Goal: Task Accomplishment & Management: Manage account settings

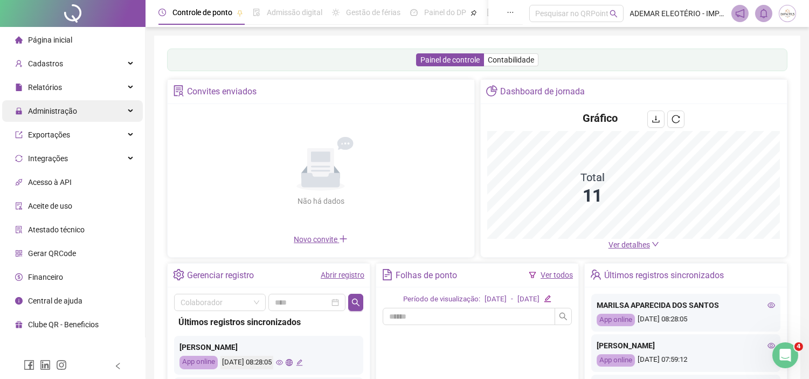
click at [106, 110] on div "Administração" at bounding box center [72, 111] width 141 height 22
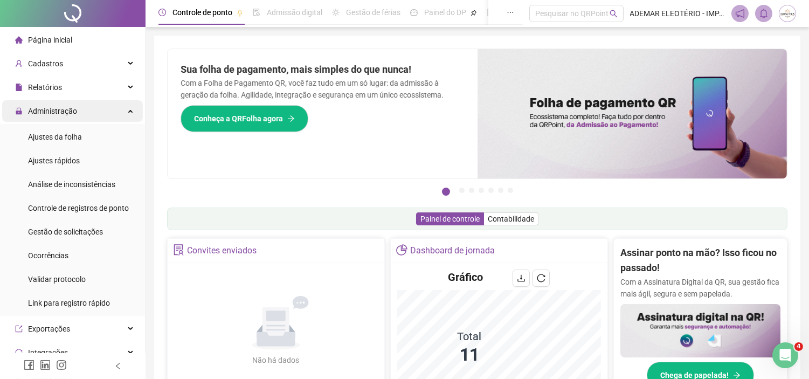
click at [131, 110] on div "Administração" at bounding box center [72, 111] width 141 height 22
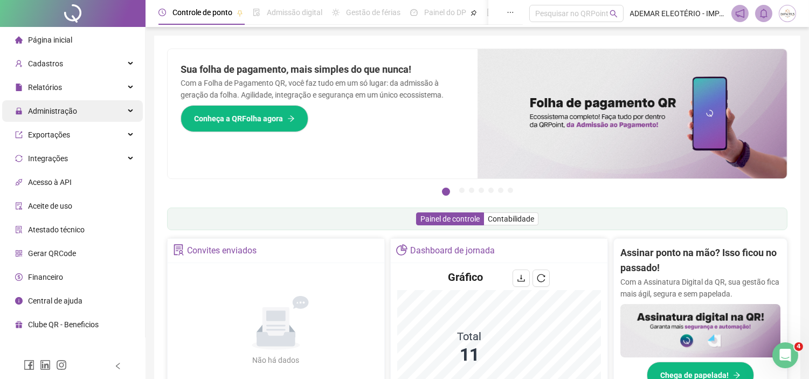
click at [131, 110] on div "Administração" at bounding box center [72, 111] width 141 height 22
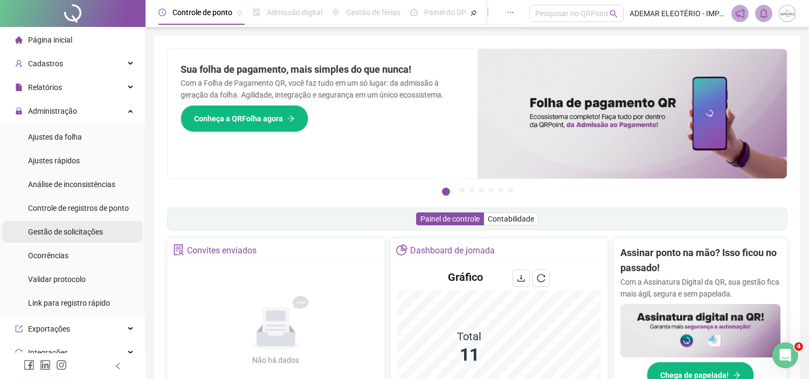
click at [71, 230] on span "Gestão de solicitações" at bounding box center [65, 231] width 75 height 9
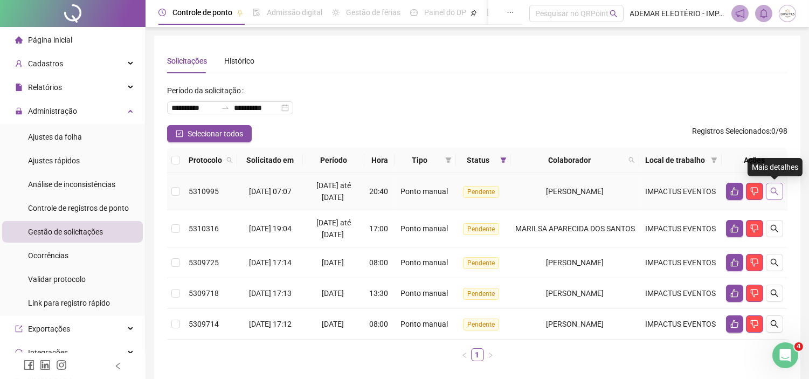
click at [773, 191] on icon "search" at bounding box center [774, 191] width 9 height 9
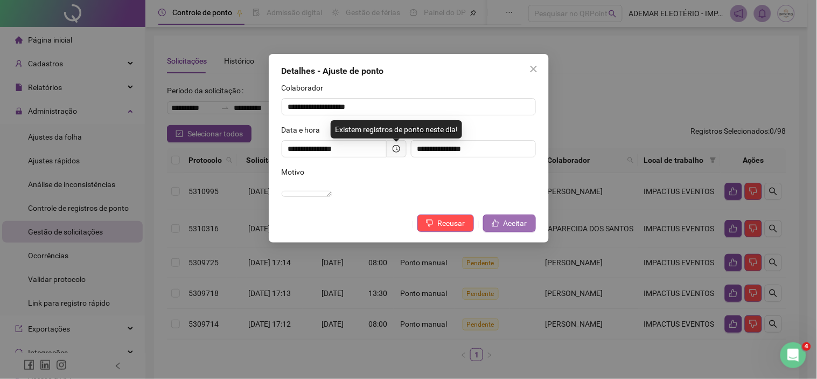
click at [506, 229] on span "Aceitar" at bounding box center [516, 223] width 24 height 12
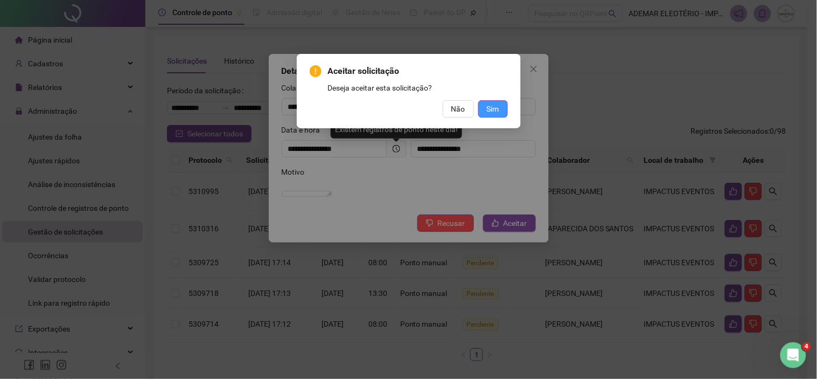
click at [504, 108] on button "Sim" at bounding box center [493, 108] width 30 height 17
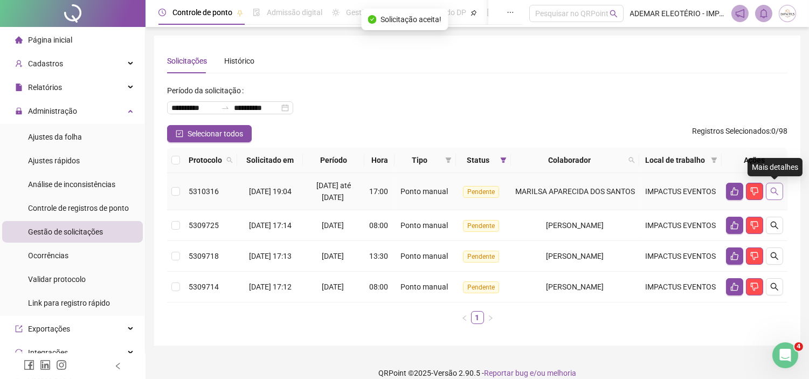
click at [776, 195] on icon "search" at bounding box center [774, 191] width 9 height 9
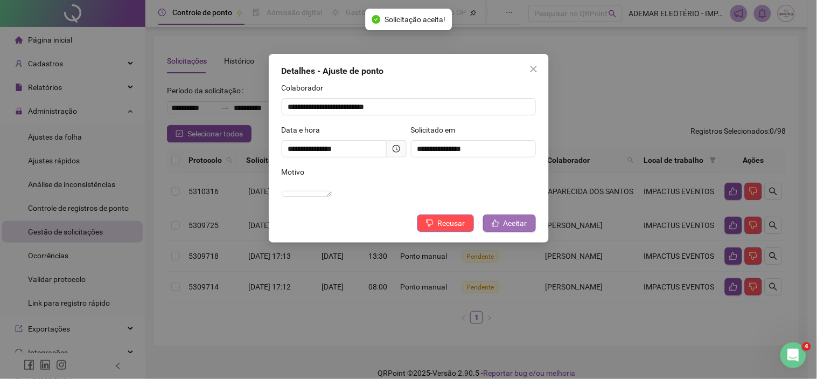
click at [506, 229] on span "Aceitar" at bounding box center [516, 223] width 24 height 12
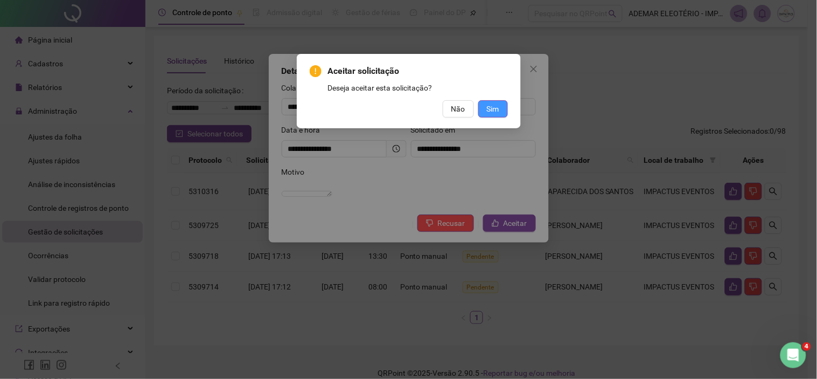
click at [483, 107] on button "Sim" at bounding box center [493, 108] width 30 height 17
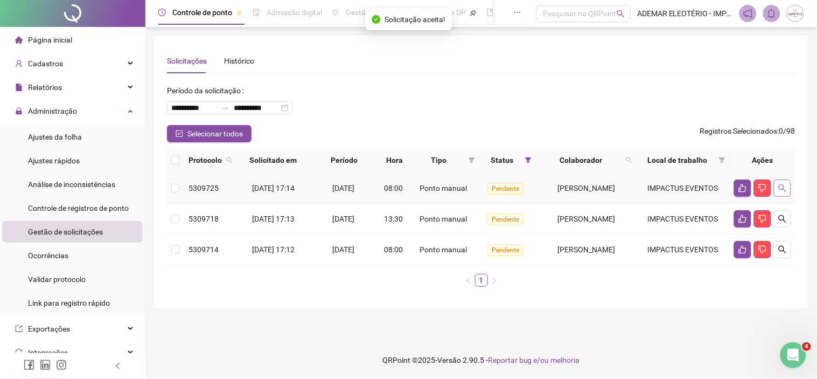
click at [787, 187] on icon "search" at bounding box center [782, 188] width 9 height 9
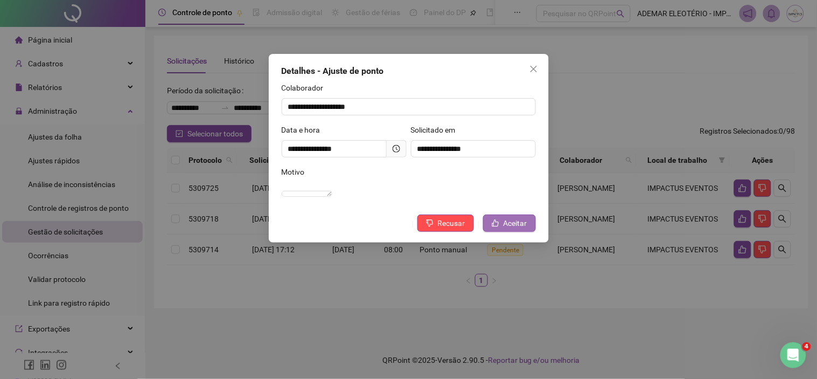
click at [523, 229] on span "Aceitar" at bounding box center [516, 223] width 24 height 12
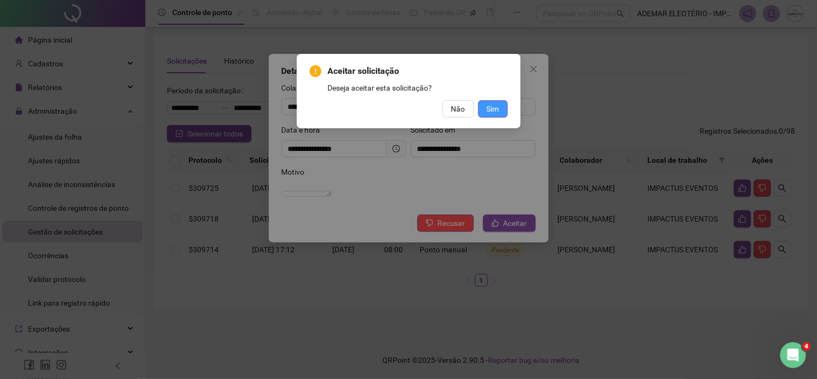
click at [493, 107] on span "Sim" at bounding box center [493, 109] width 12 height 12
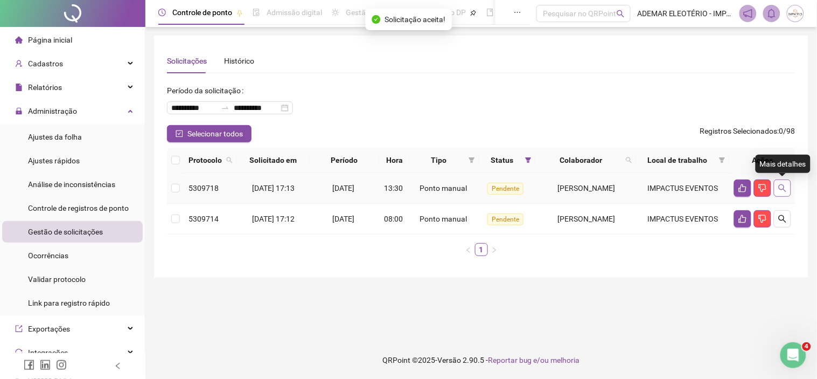
click at [784, 189] on icon "search" at bounding box center [783, 188] width 8 height 8
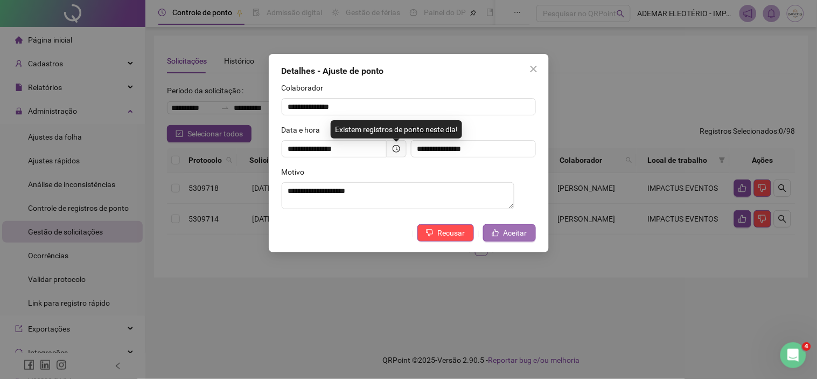
click at [511, 235] on span "Aceitar" at bounding box center [516, 233] width 24 height 12
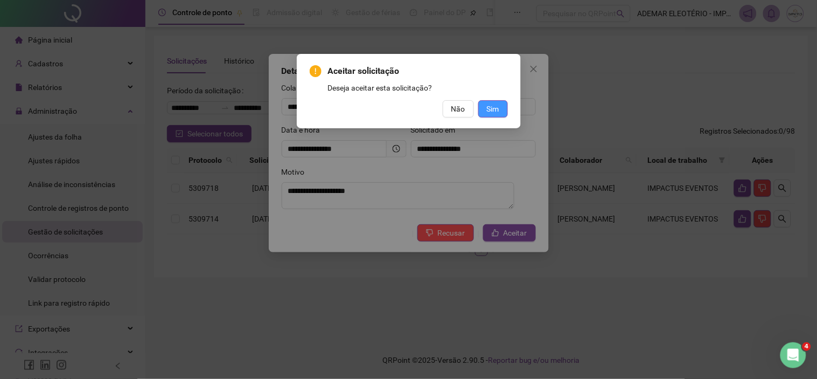
click at [494, 111] on span "Sim" at bounding box center [493, 109] width 12 height 12
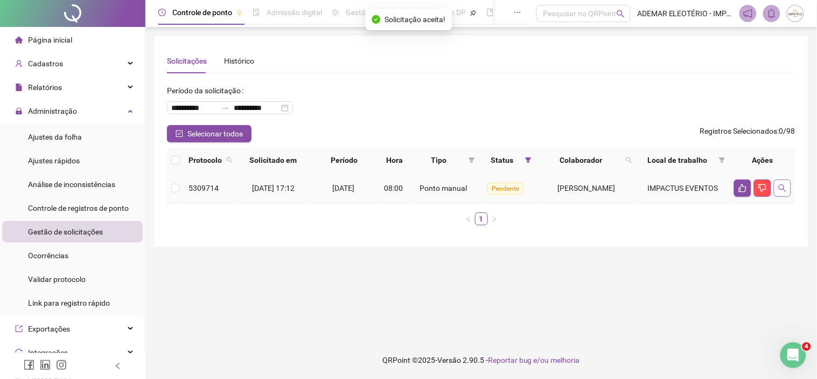
click at [783, 190] on icon "search" at bounding box center [782, 188] width 9 height 9
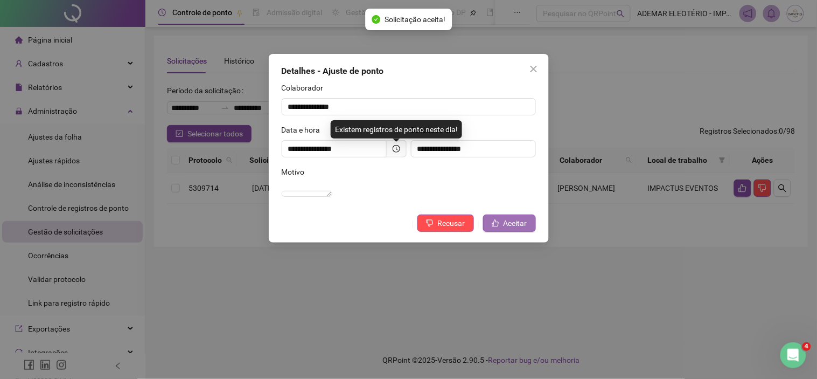
click at [517, 229] on span "Aceitar" at bounding box center [516, 223] width 24 height 12
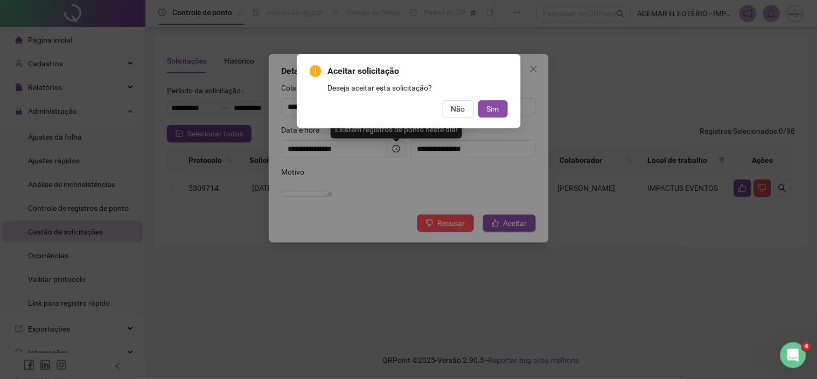
click at [510, 109] on div "Aceitar solicitação Deseja aceitar esta solicitação? Não Sim" at bounding box center [409, 91] width 224 height 74
click at [494, 109] on span "Sim" at bounding box center [493, 109] width 12 height 12
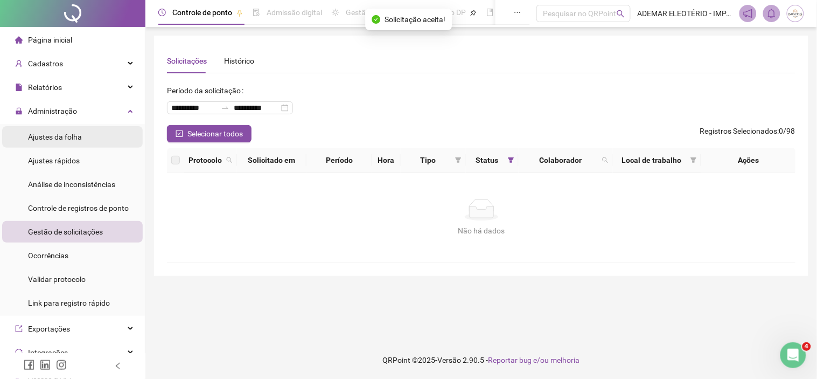
click at [60, 133] on span "Ajustes da folha" at bounding box center [55, 137] width 54 height 9
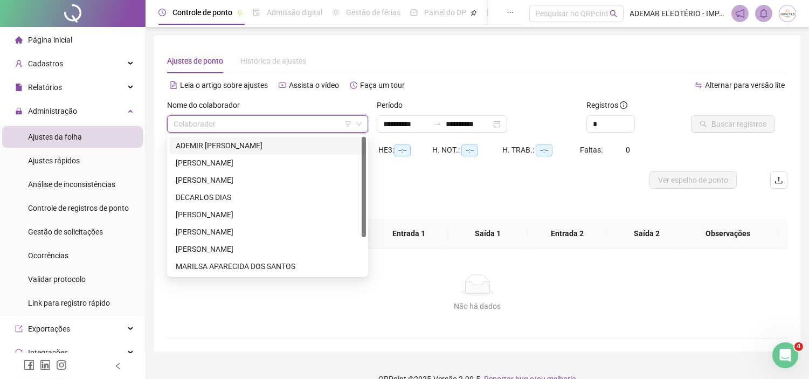
click at [309, 126] on input "search" at bounding box center [262, 124] width 178 height 16
click at [246, 143] on div "ADEMIR [PERSON_NAME]" at bounding box center [268, 146] width 184 height 12
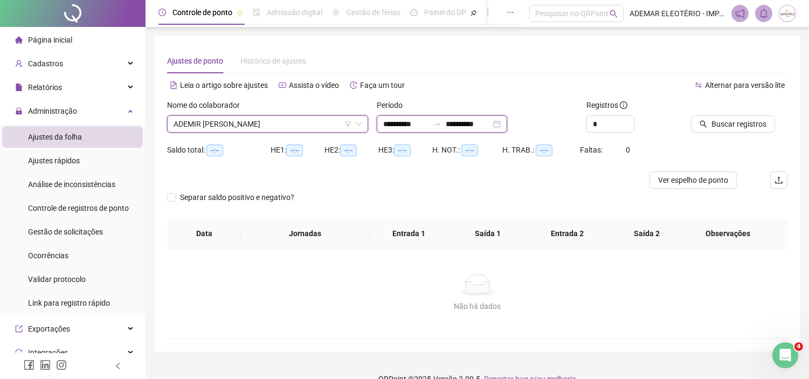
click at [409, 126] on input "**********" at bounding box center [405, 124] width 45 height 12
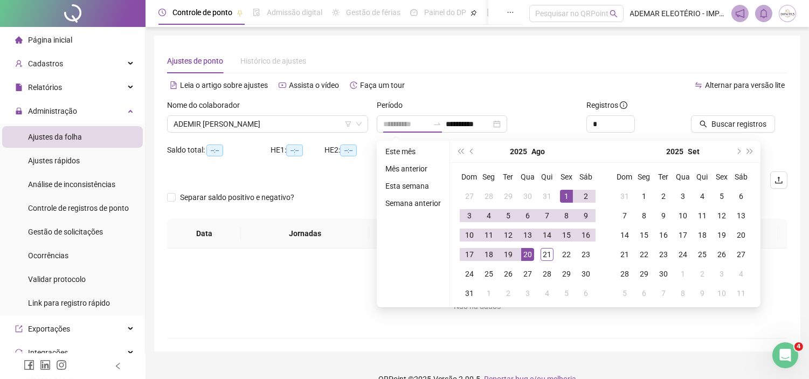
click at [567, 196] on div "1" at bounding box center [566, 196] width 13 height 13
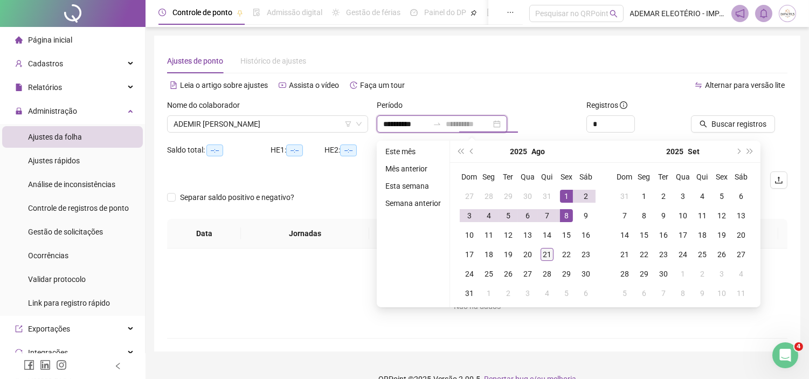
type input "**********"
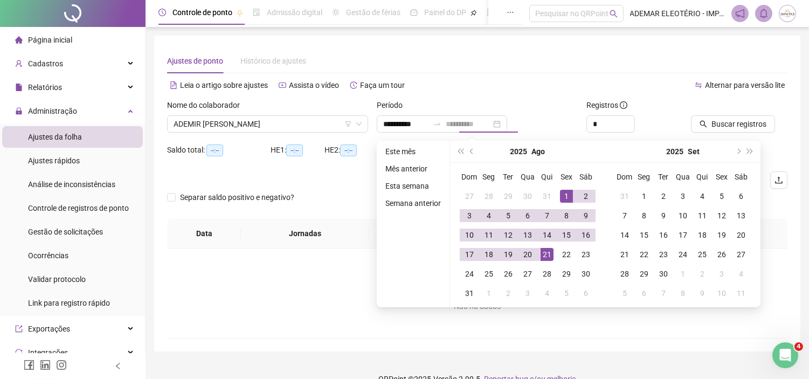
click at [543, 258] on div "21" at bounding box center [546, 254] width 13 height 13
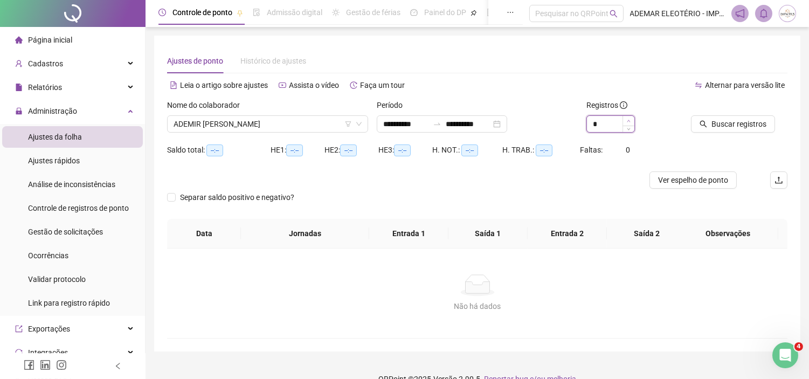
click at [631, 121] on span "Increase Value" at bounding box center [628, 121] width 12 height 10
type input "*"
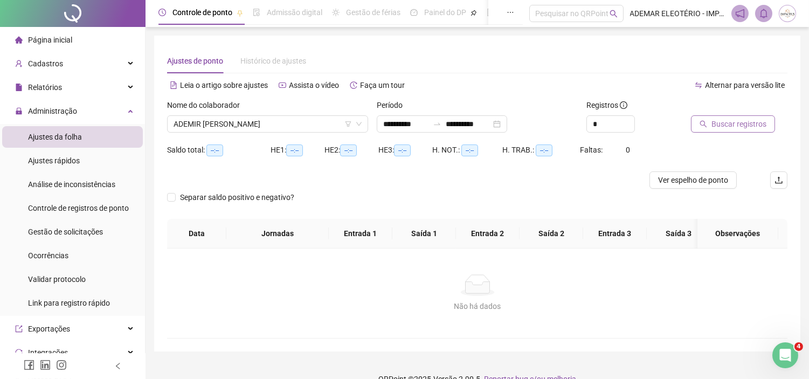
click at [710, 124] on button "Buscar registros" at bounding box center [733, 123] width 84 height 17
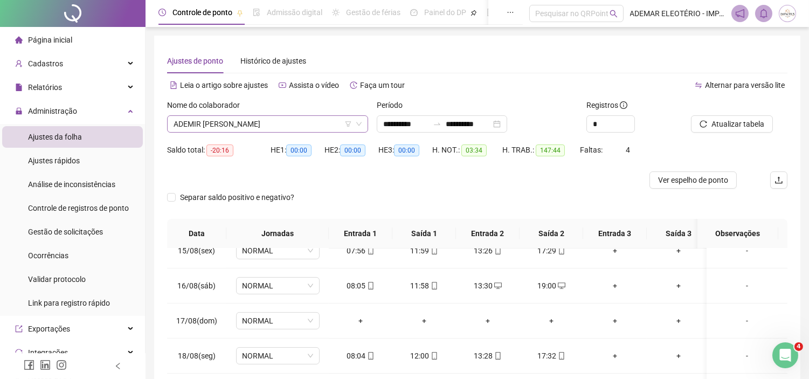
click at [309, 124] on span "ADEMIR [PERSON_NAME]" at bounding box center [267, 124] width 188 height 16
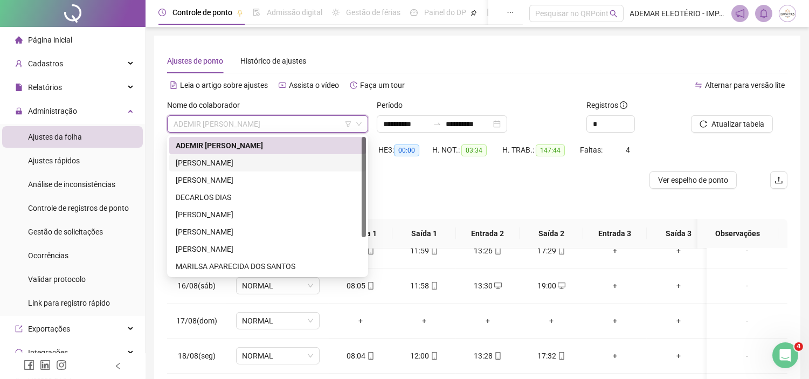
click at [215, 158] on div "[PERSON_NAME]" at bounding box center [268, 163] width 184 height 12
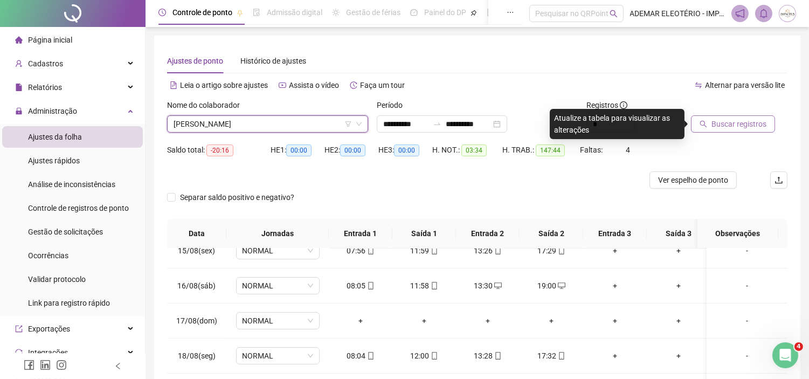
click at [723, 126] on span "Buscar registros" at bounding box center [738, 124] width 55 height 12
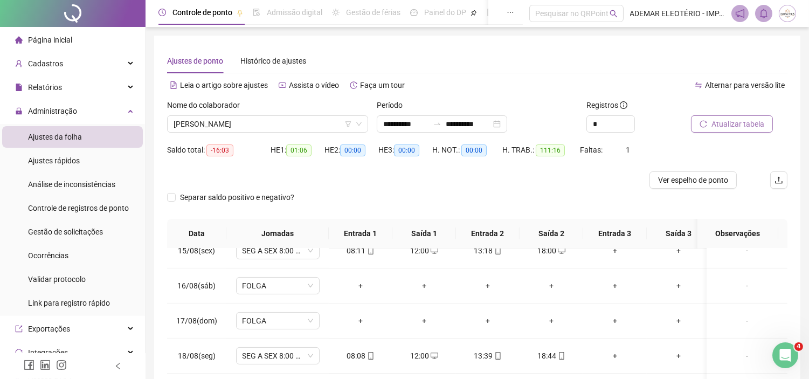
scroll to position [158, 0]
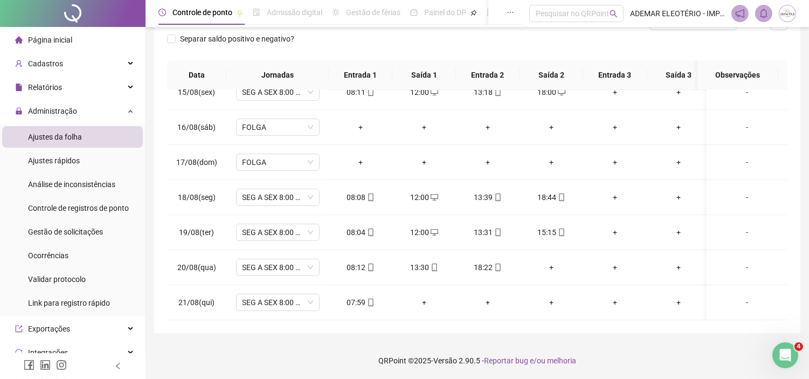
drag, startPoint x: 815, startPoint y: 101, endPoint x: 20, endPoint y: 4, distance: 801.0
click at [552, 261] on div "+" at bounding box center [551, 267] width 46 height 12
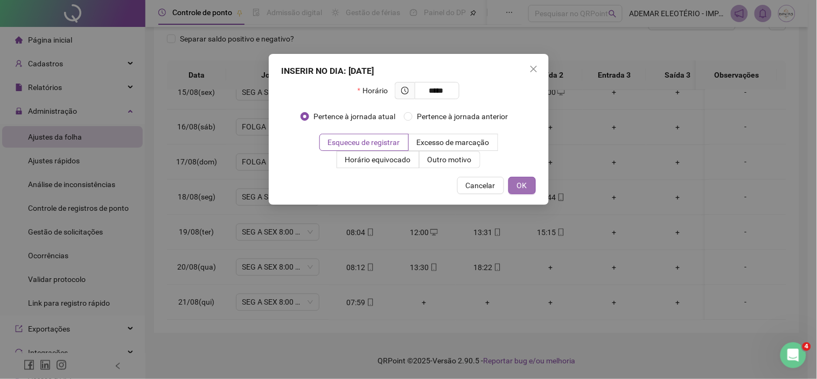
type input "*****"
click at [526, 182] on span "OK" at bounding box center [522, 185] width 10 height 12
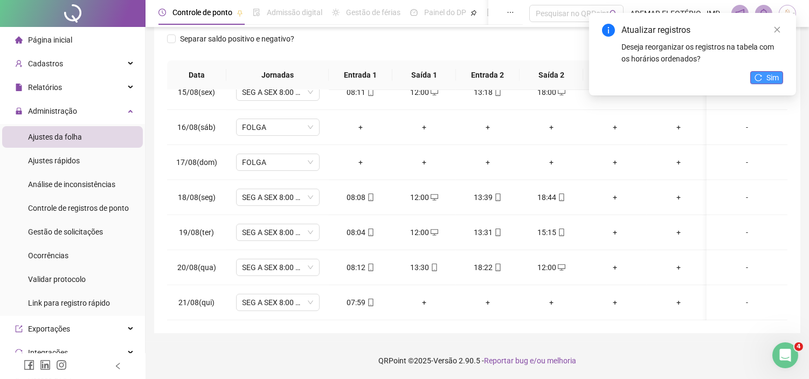
click at [771, 78] on span "Sim" at bounding box center [772, 78] width 12 height 12
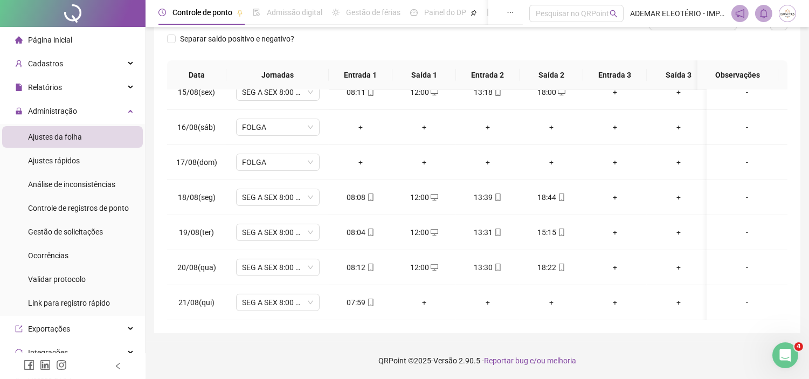
scroll to position [0, 0]
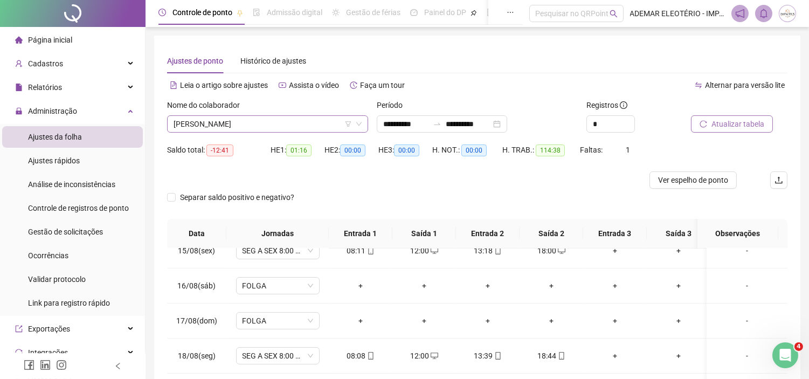
click at [295, 123] on span "[PERSON_NAME]" at bounding box center [267, 124] width 188 height 16
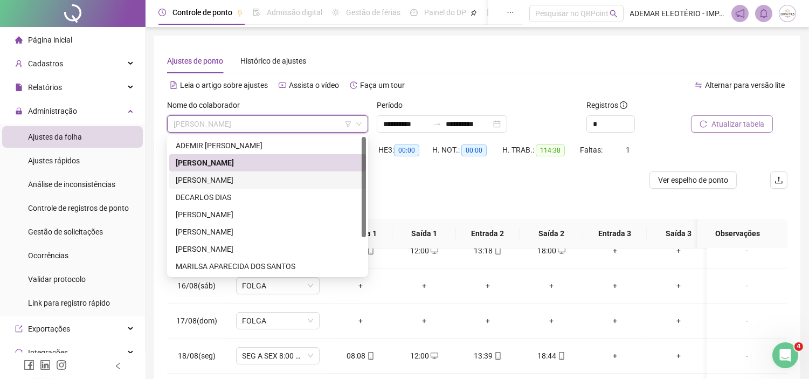
click at [198, 179] on div "[PERSON_NAME]" at bounding box center [268, 180] width 184 height 12
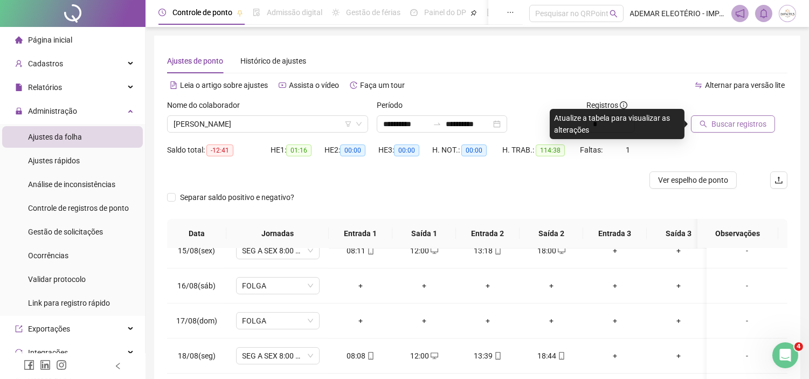
click at [738, 128] on span "Buscar registros" at bounding box center [738, 124] width 55 height 12
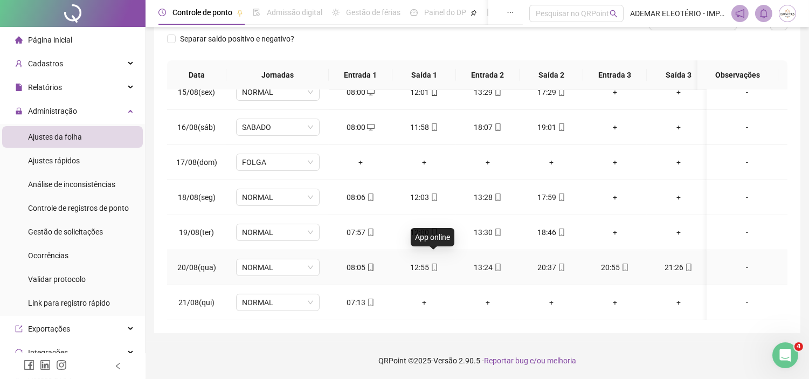
click at [430, 263] on icon "mobile" at bounding box center [434, 267] width 8 height 8
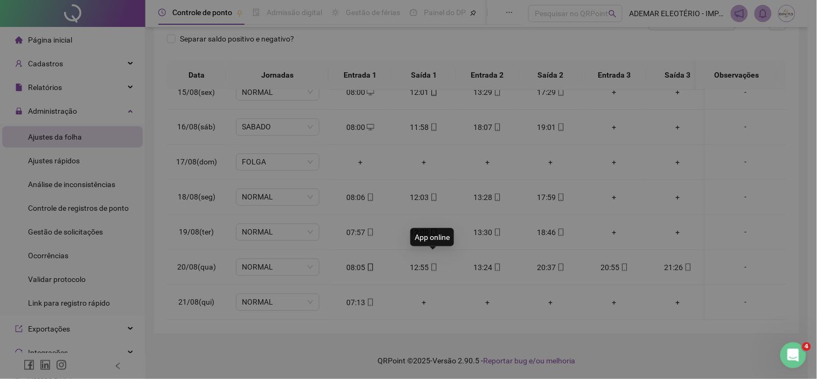
type input "**********"
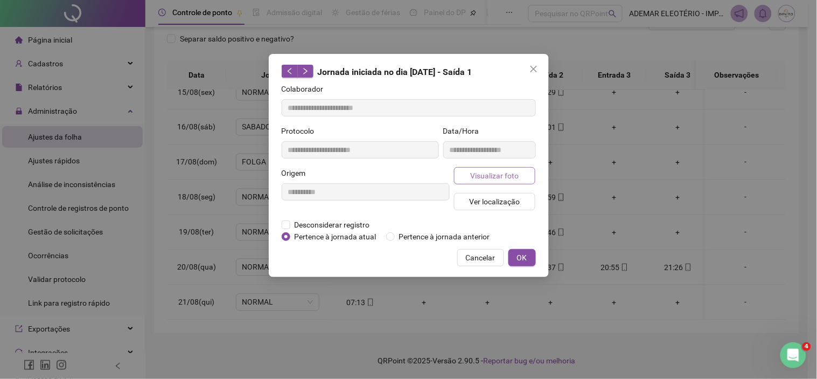
click at [492, 177] on span "Visualizar foto" at bounding box center [494, 176] width 48 height 12
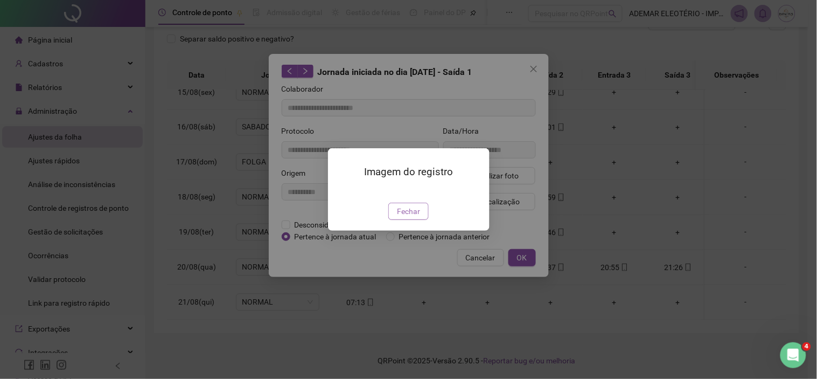
click at [406, 217] on span "Fechar" at bounding box center [408, 211] width 23 height 12
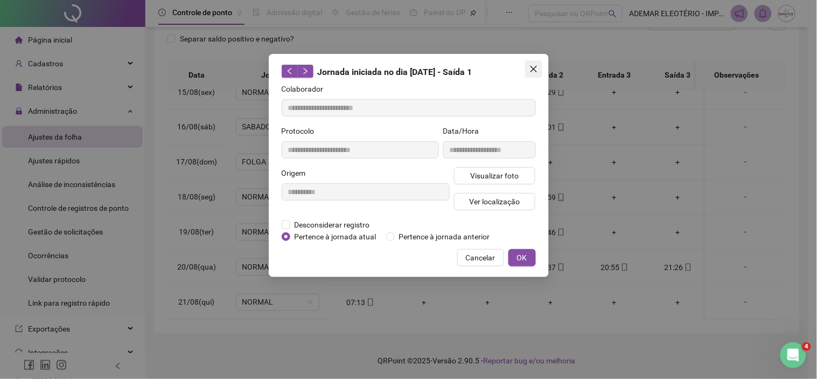
click at [534, 67] on icon "close" at bounding box center [534, 69] width 9 height 9
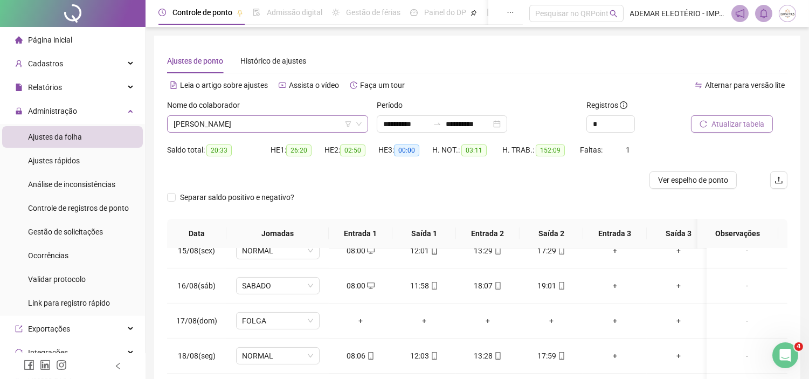
click at [275, 123] on span "[PERSON_NAME]" at bounding box center [267, 124] width 188 height 16
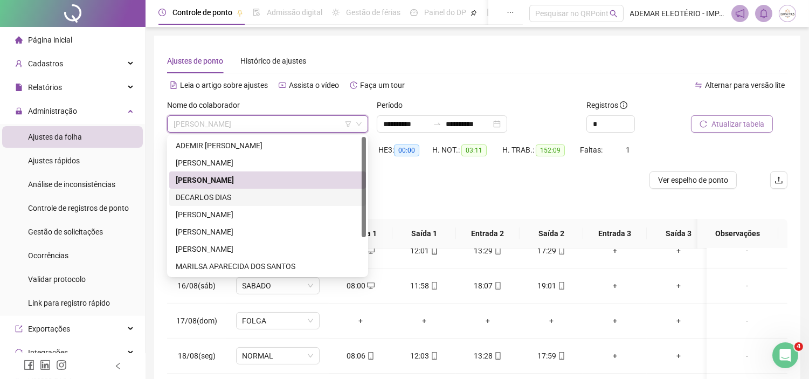
click at [213, 198] on div "DECARLOS DIAS" at bounding box center [268, 197] width 184 height 12
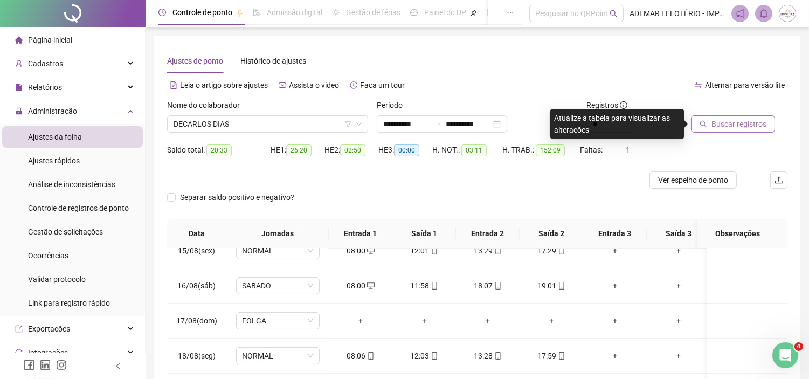
click at [759, 125] on span "Buscar registros" at bounding box center [738, 124] width 55 height 12
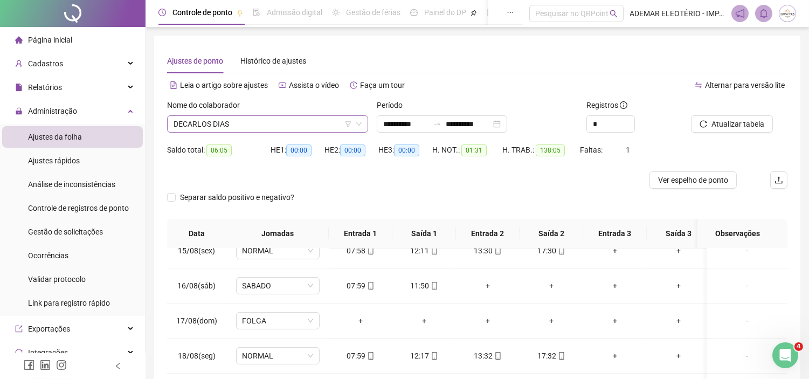
click at [281, 126] on span "DECARLOS DIAS" at bounding box center [267, 124] width 188 height 16
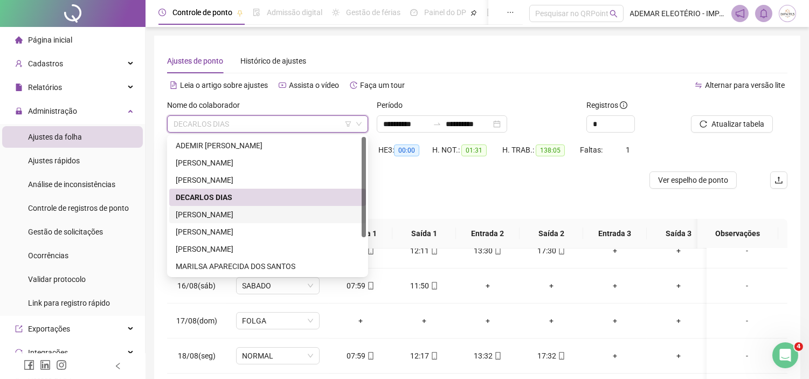
drag, startPoint x: 198, startPoint y: 214, endPoint x: 327, endPoint y: 199, distance: 129.6
click at [198, 215] on div "[PERSON_NAME]" at bounding box center [268, 214] width 184 height 12
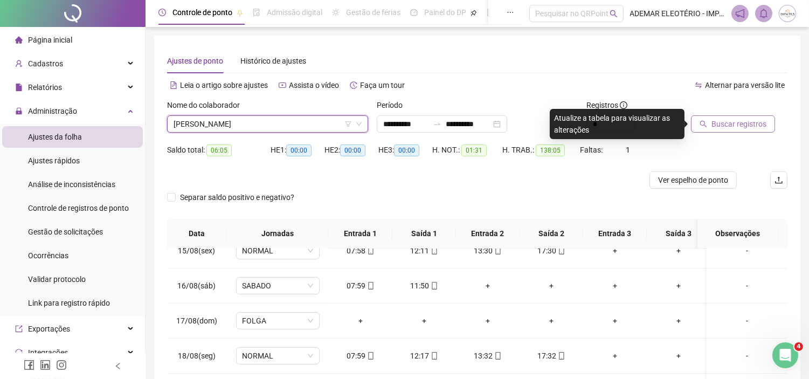
click at [755, 128] on span "Buscar registros" at bounding box center [738, 124] width 55 height 12
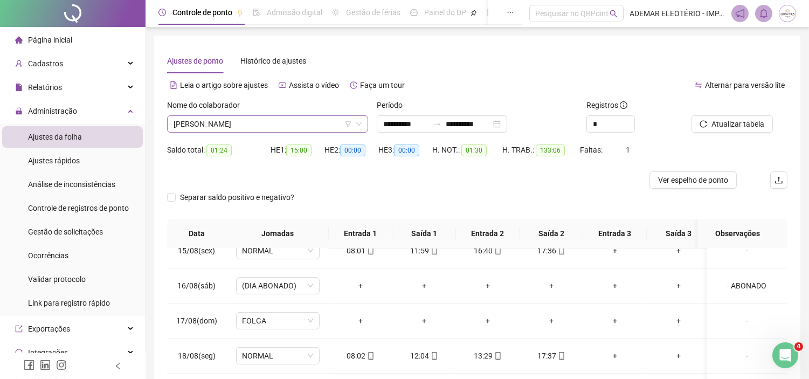
click at [300, 123] on span "[PERSON_NAME]" at bounding box center [267, 124] width 188 height 16
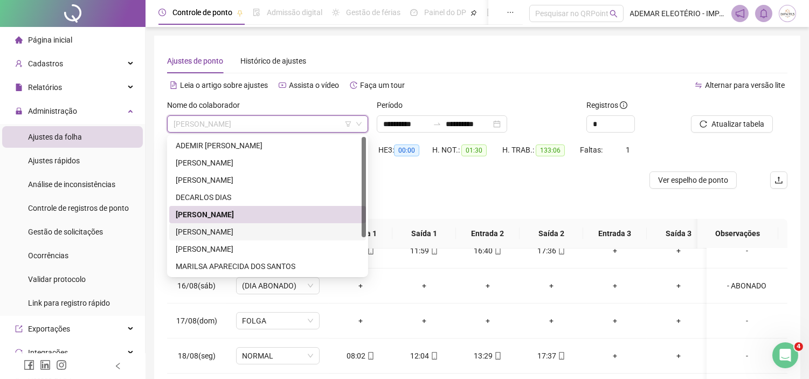
click at [200, 233] on div "[PERSON_NAME]" at bounding box center [268, 232] width 184 height 12
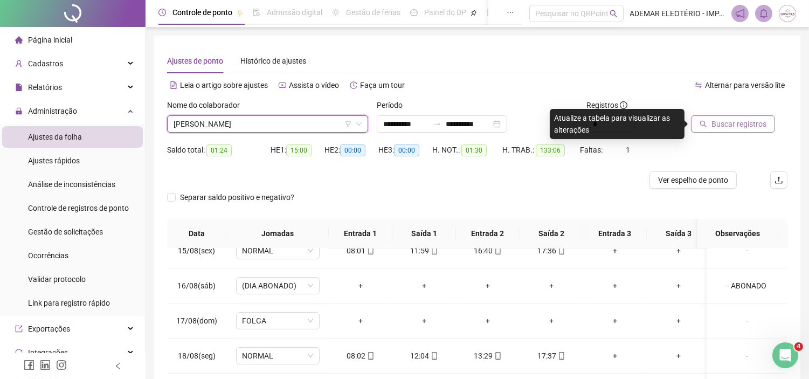
click at [739, 117] on button "Buscar registros" at bounding box center [733, 123] width 84 height 17
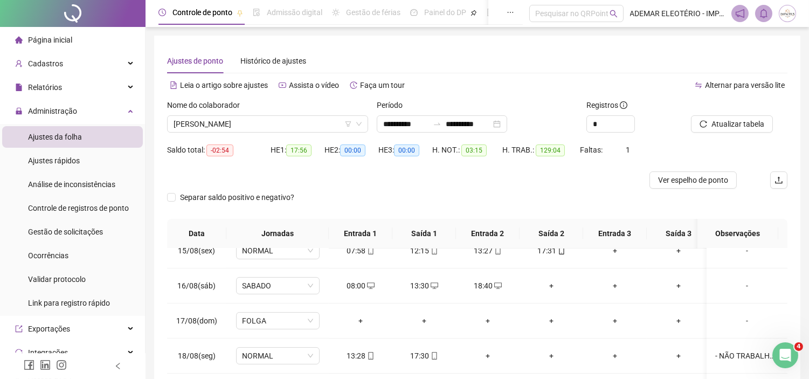
scroll to position [158, 0]
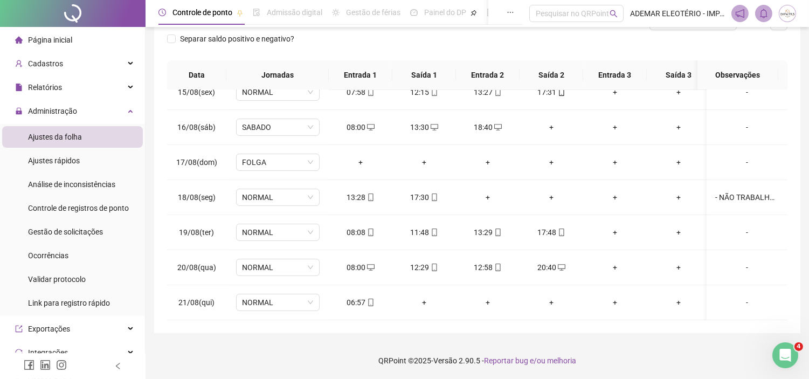
drag, startPoint x: 817, startPoint y: 112, endPoint x: 10, endPoint y: 12, distance: 813.2
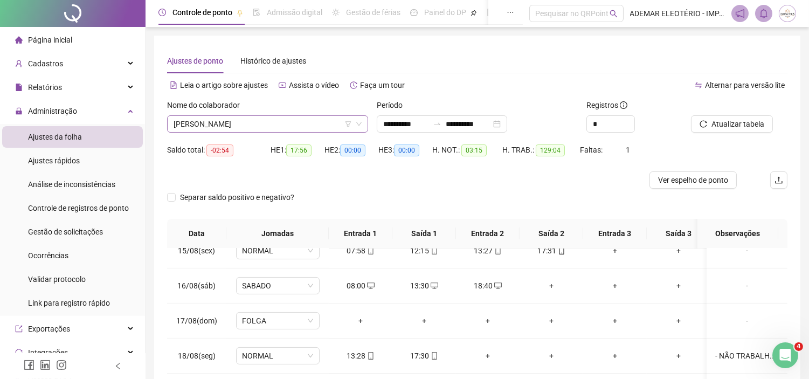
click at [276, 122] on span "[PERSON_NAME]" at bounding box center [267, 124] width 188 height 16
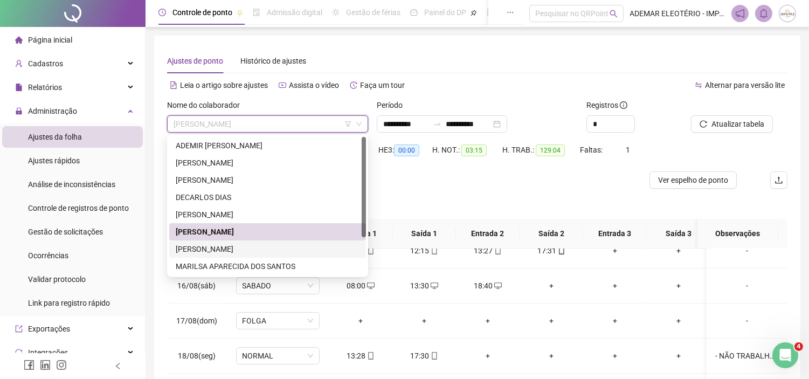
click at [224, 252] on div "[PERSON_NAME]" at bounding box center [268, 249] width 184 height 12
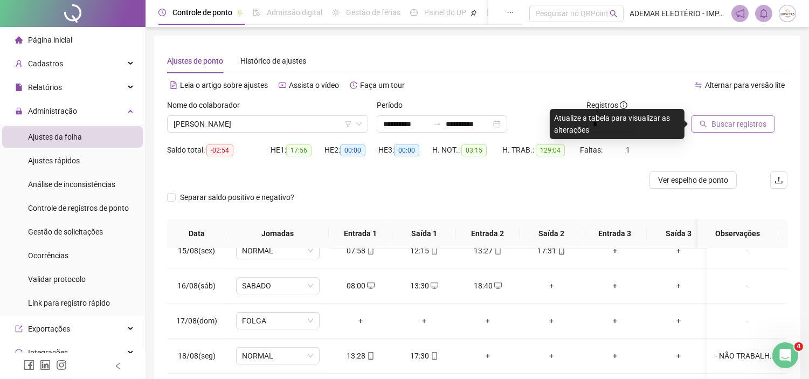
click at [720, 128] on span "Buscar registros" at bounding box center [738, 124] width 55 height 12
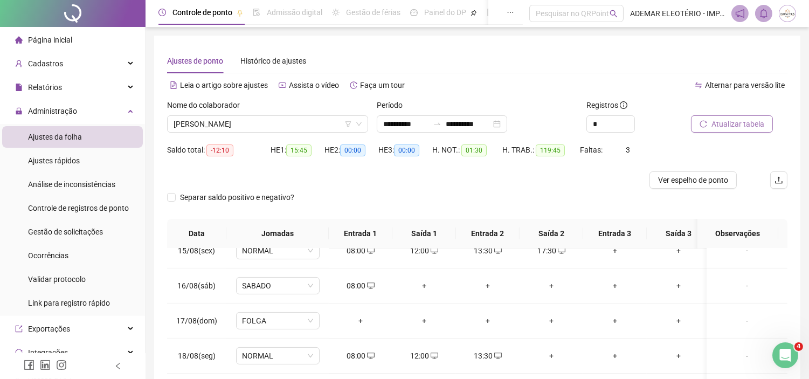
scroll to position [158, 0]
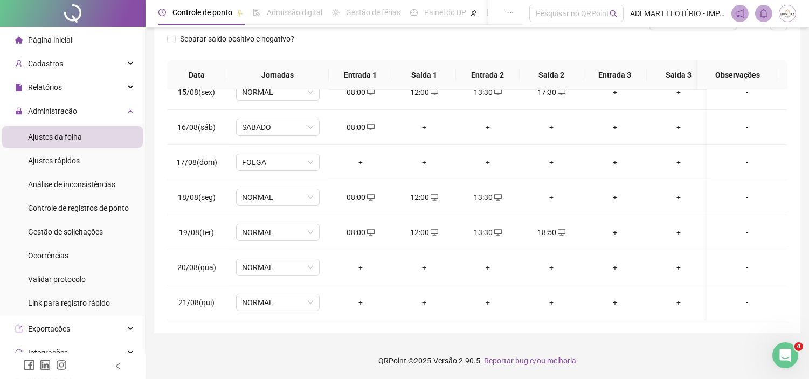
click at [805, 319] on div "**********" at bounding box center [476, 111] width 663 height 538
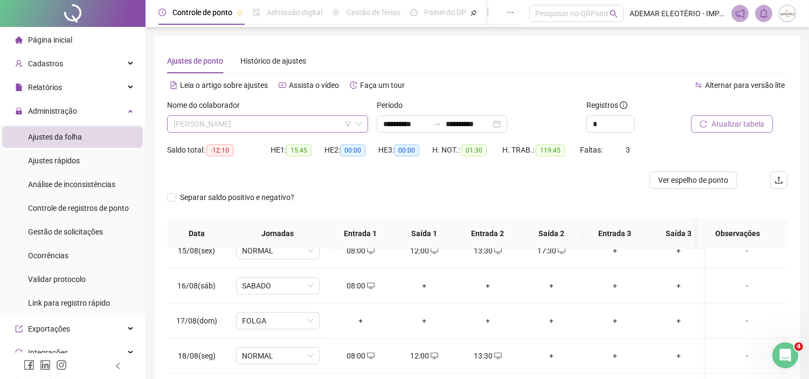
click at [287, 123] on span "[PERSON_NAME]" at bounding box center [267, 124] width 188 height 16
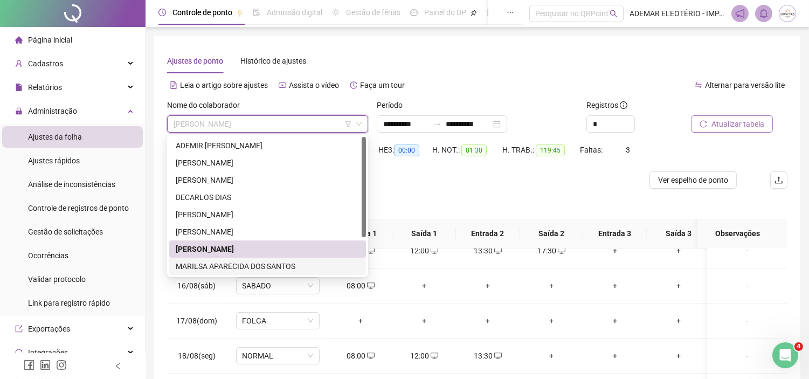
click at [227, 271] on div "MARILSA APARECIDA DOS SANTOS" at bounding box center [268, 266] width 184 height 12
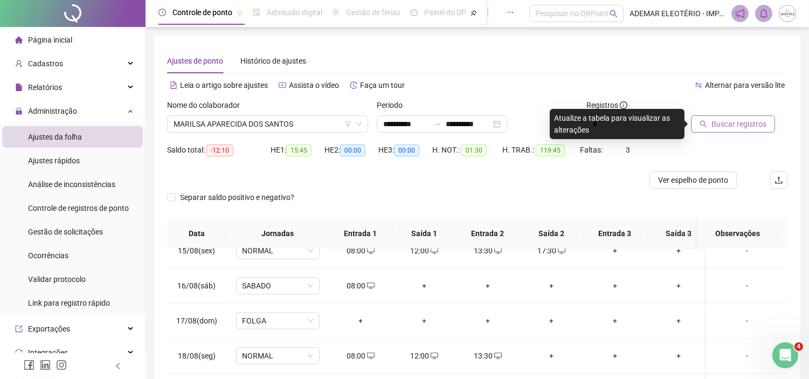
click at [720, 120] on span "Buscar registros" at bounding box center [738, 124] width 55 height 12
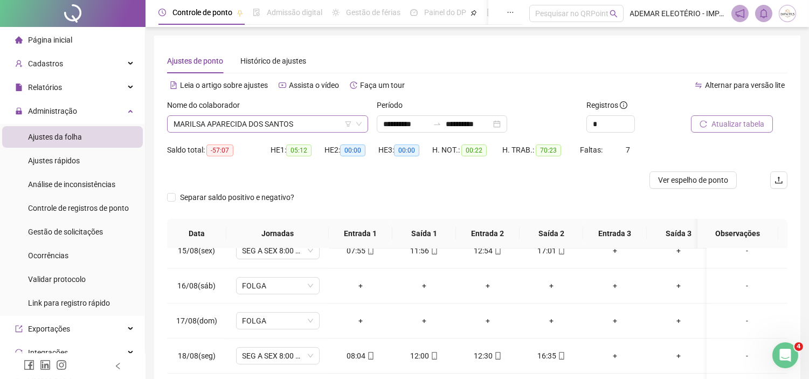
click at [306, 127] on span "MARILSA APARECIDA DOS SANTOS" at bounding box center [267, 124] width 188 height 16
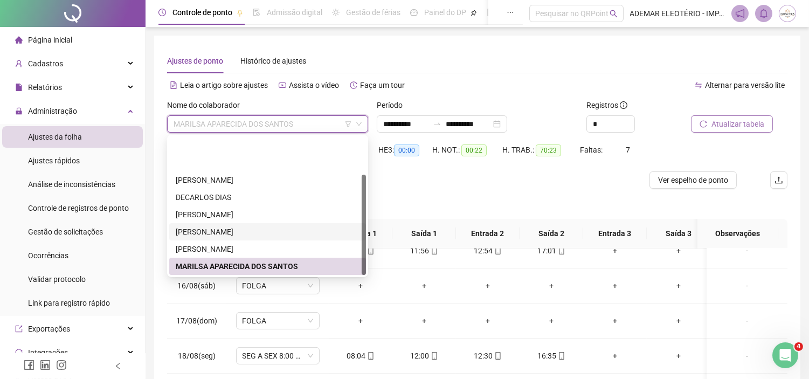
scroll to position [51, 0]
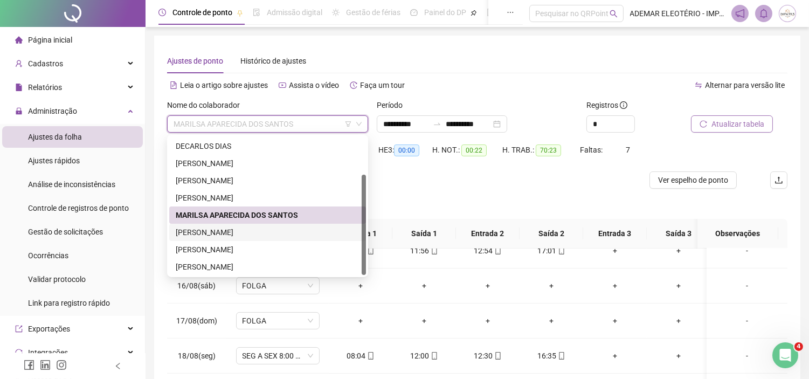
click at [194, 233] on div "[PERSON_NAME]" at bounding box center [268, 232] width 184 height 12
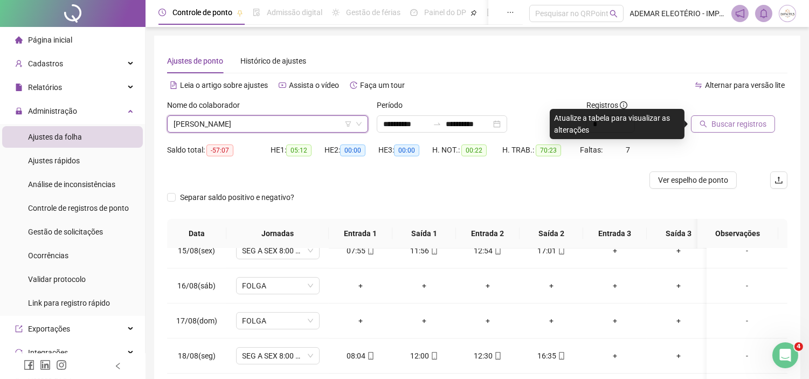
click at [746, 126] on span "Buscar registros" at bounding box center [738, 124] width 55 height 12
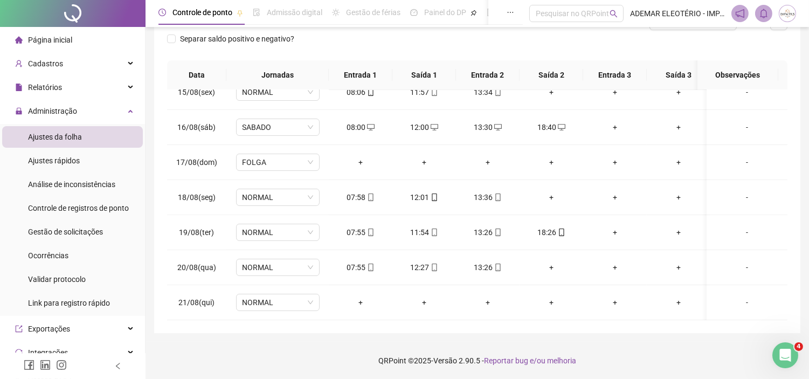
scroll to position [0, 0]
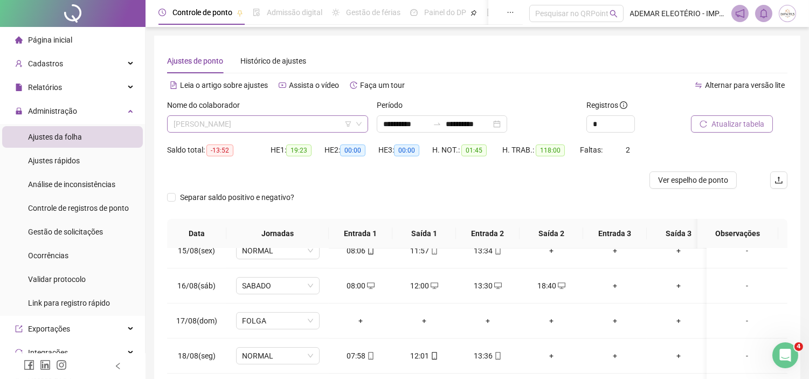
click at [268, 119] on span "[PERSON_NAME]" at bounding box center [267, 124] width 188 height 16
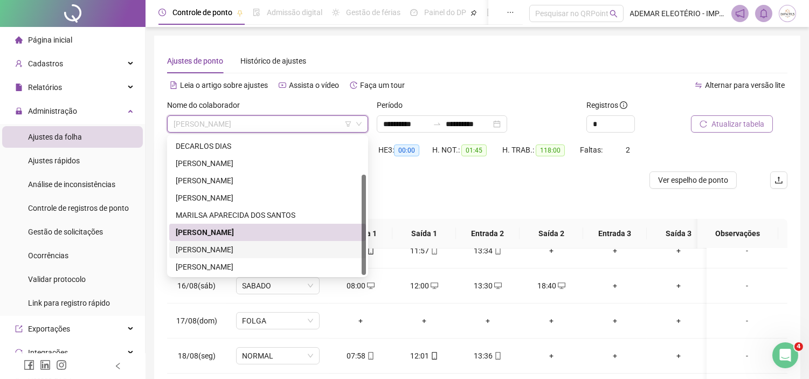
click at [215, 254] on div "[PERSON_NAME]" at bounding box center [268, 250] width 184 height 12
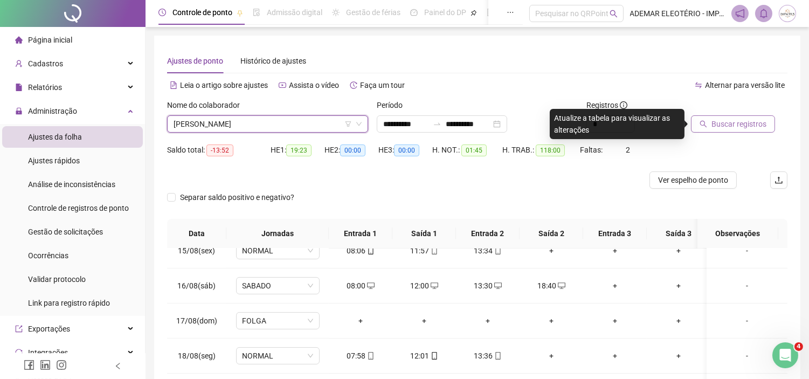
click at [729, 124] on span "Buscar registros" at bounding box center [738, 124] width 55 height 12
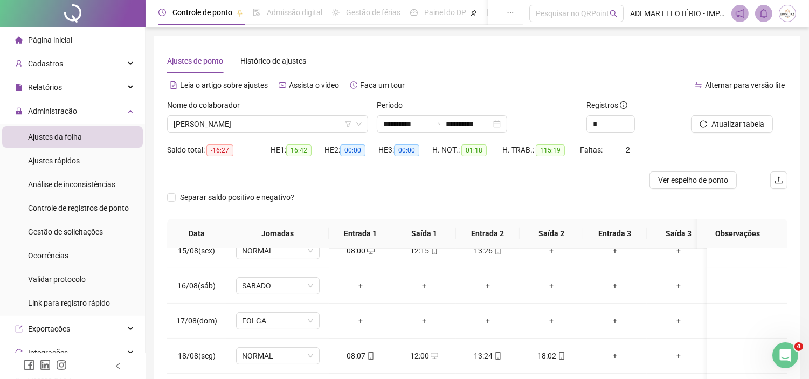
scroll to position [158, 0]
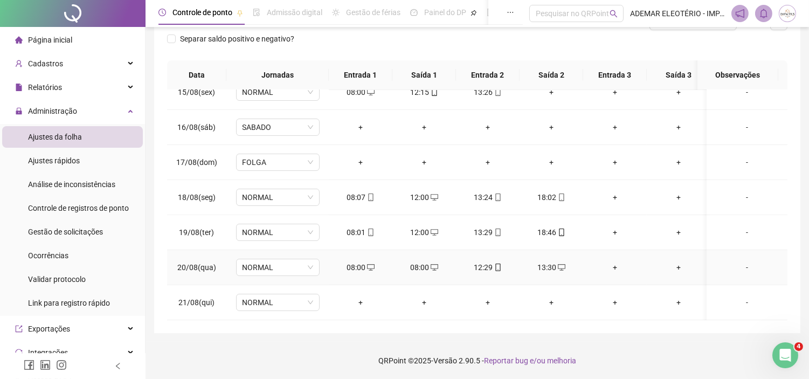
click at [349, 261] on div "08:00" at bounding box center [360, 267] width 46 height 12
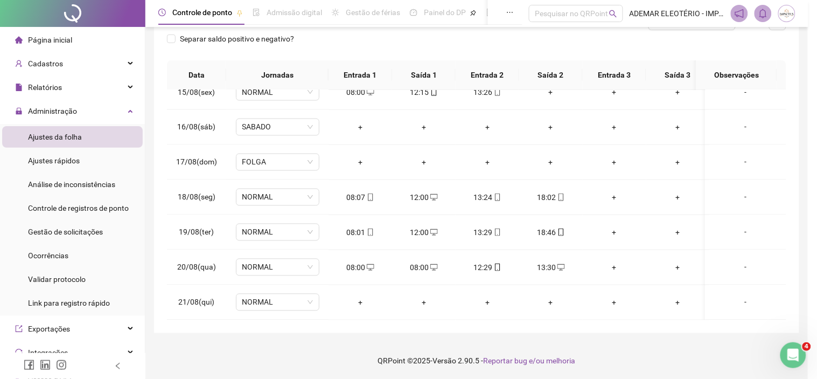
type input "**********"
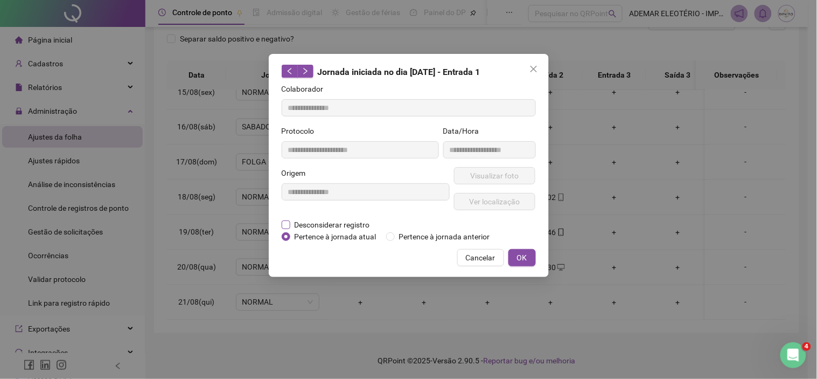
click at [293, 222] on span "Desconsiderar registro" at bounding box center [332, 225] width 84 height 12
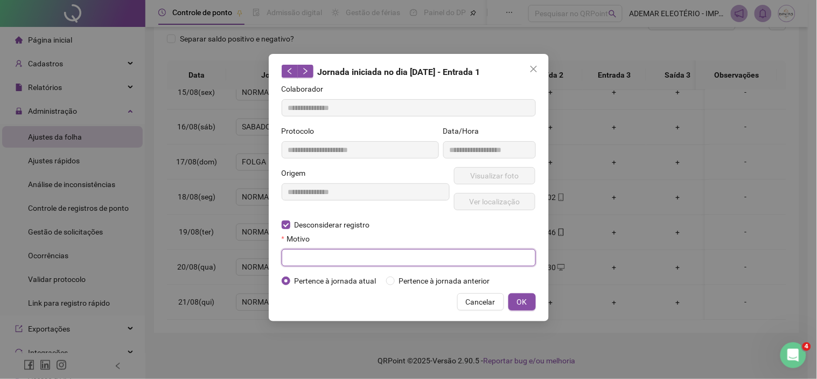
click at [316, 257] on input "text" at bounding box center [409, 257] width 254 height 17
type input "**********"
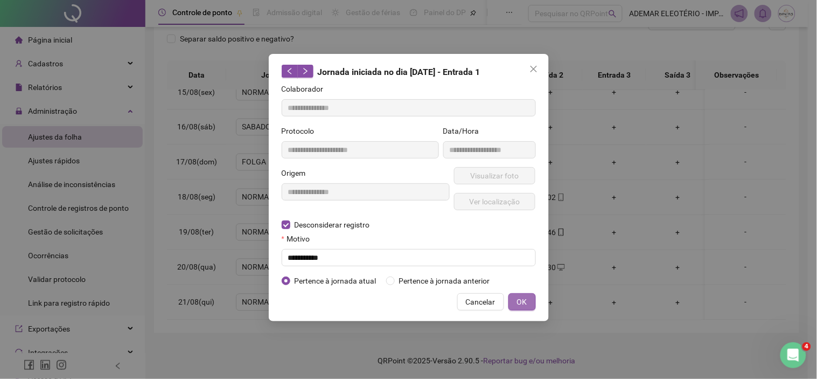
click at [521, 297] on span "OK" at bounding box center [522, 302] width 10 height 12
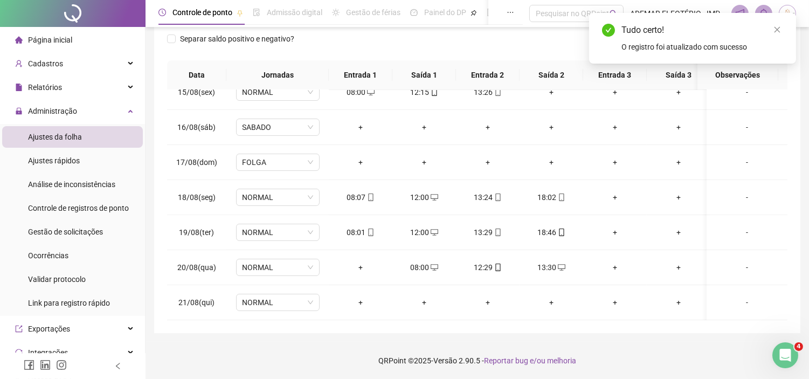
scroll to position [0, 0]
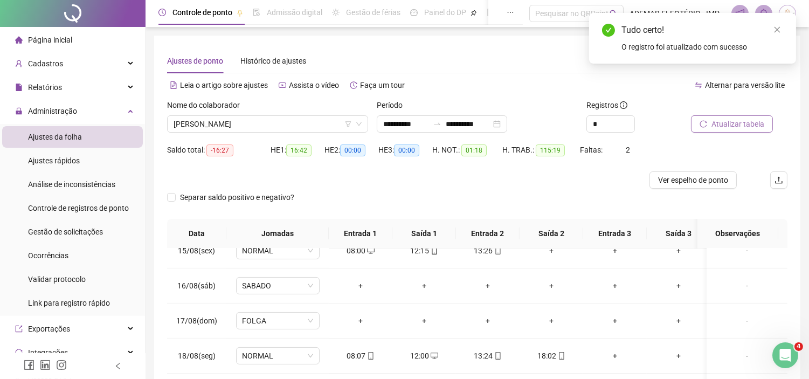
click at [739, 126] on span "Atualizar tabela" at bounding box center [737, 124] width 53 height 12
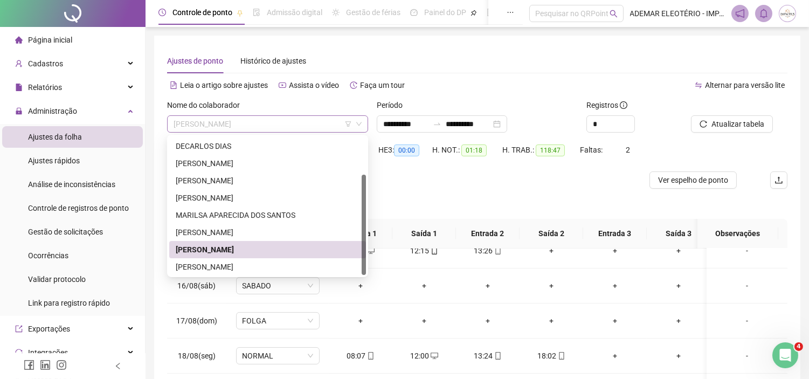
click at [309, 124] on span "[PERSON_NAME]" at bounding box center [267, 124] width 188 height 16
click at [238, 258] on div "[PERSON_NAME]" at bounding box center [267, 266] width 197 height 17
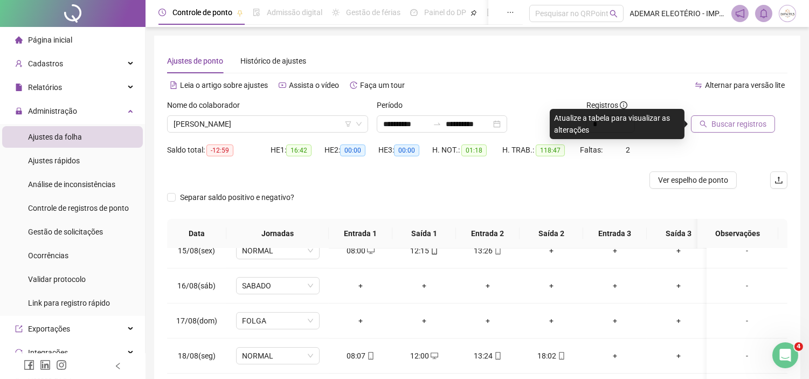
click at [752, 122] on span "Buscar registros" at bounding box center [738, 124] width 55 height 12
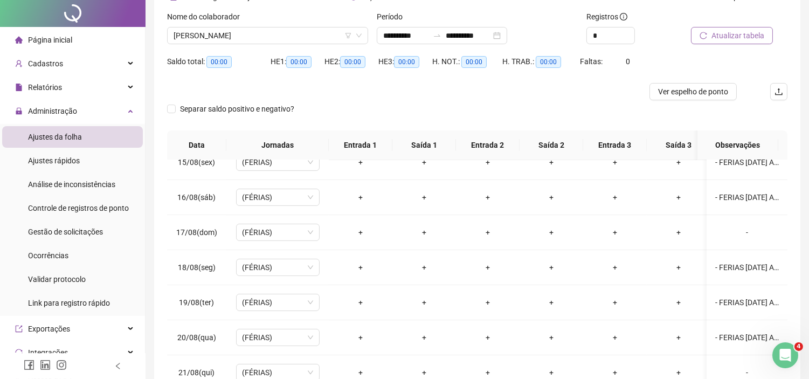
scroll to position [158, 0]
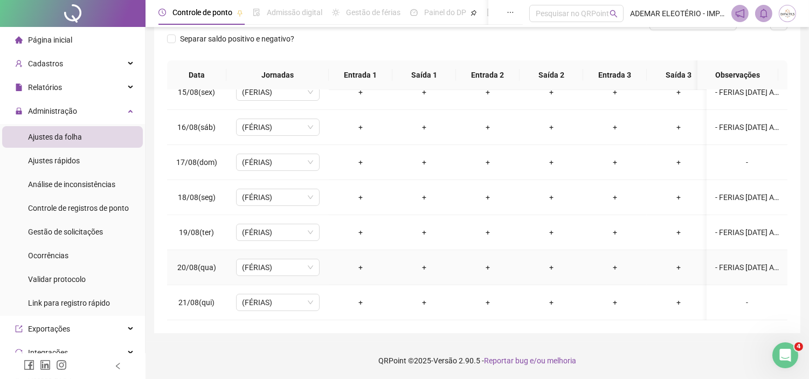
click at [746, 261] on div "- FERIAS [DATE] A [DATE]" at bounding box center [747, 267] width 64 height 12
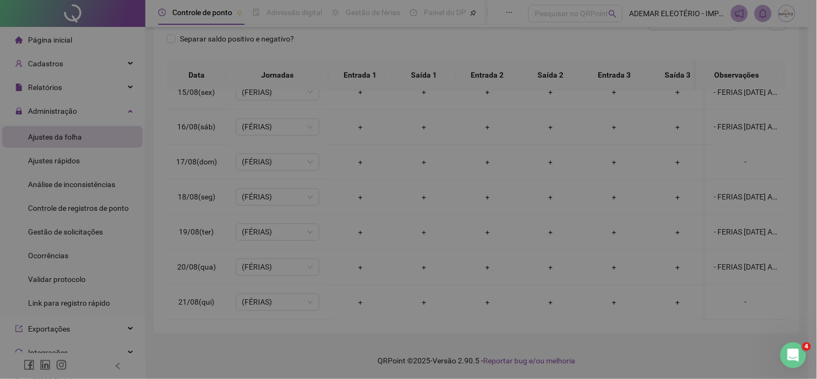
type textarea "**********"
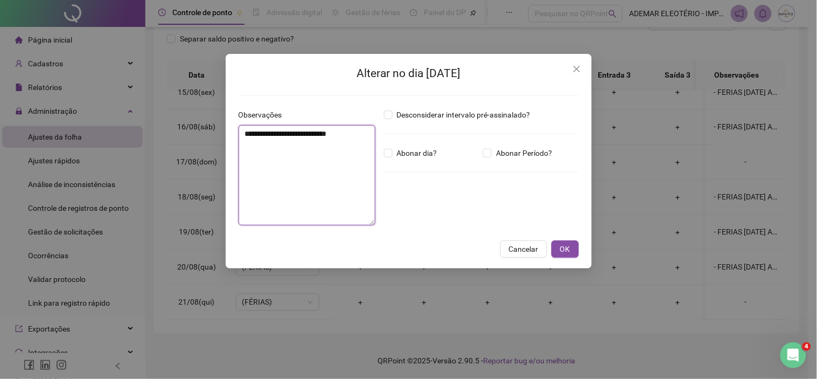
drag, startPoint x: 358, startPoint y: 132, endPoint x: 94, endPoint y: 136, distance: 264.6
click at [93, 133] on div "**********" at bounding box center [408, 189] width 817 height 379
click at [530, 256] on button "Cancelar" at bounding box center [523, 248] width 47 height 17
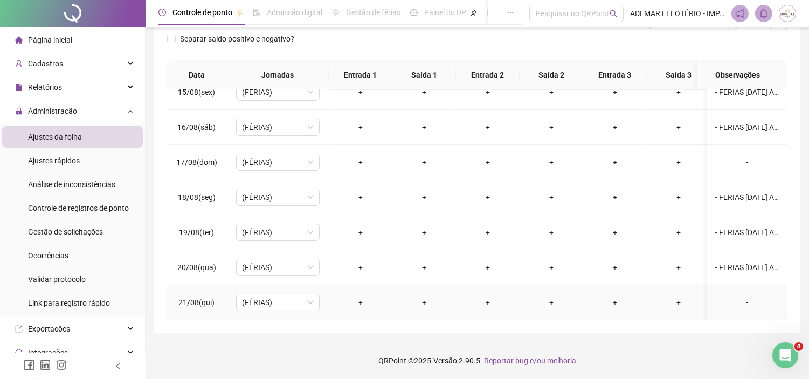
click at [743, 296] on div "-" at bounding box center [747, 302] width 64 height 12
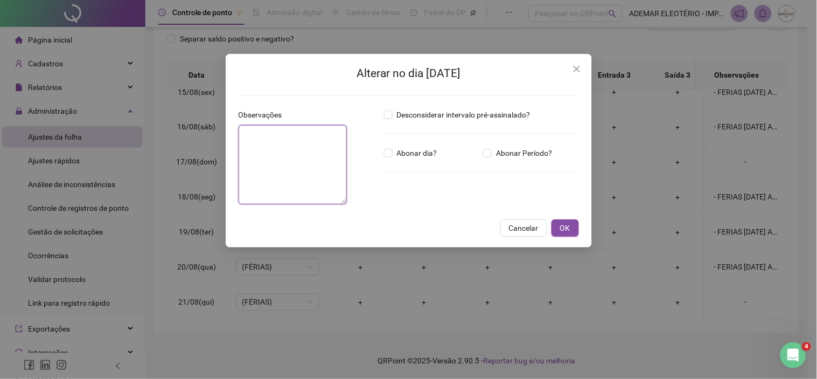
click at [305, 204] on textarea at bounding box center [293, 164] width 108 height 79
paste textarea "**********"
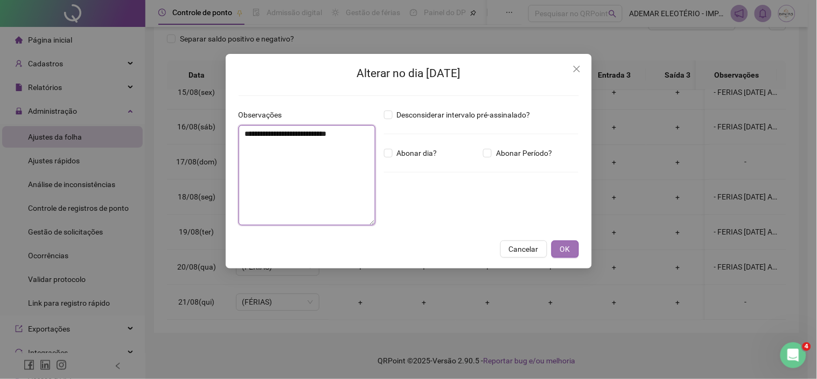
type textarea "**********"
click at [574, 249] on button "OK" at bounding box center [565, 248] width 27 height 17
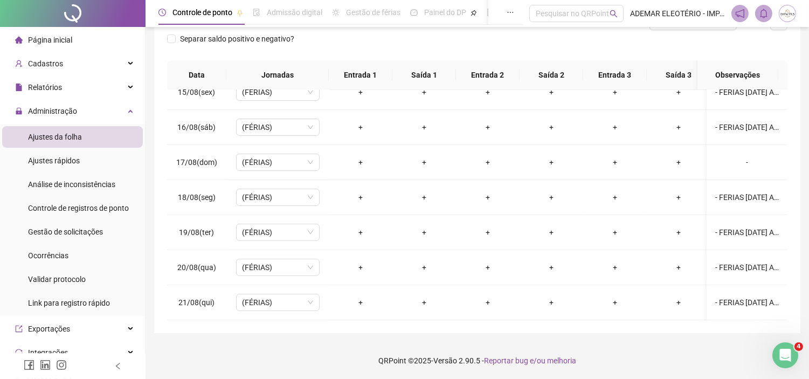
scroll to position [0, 0]
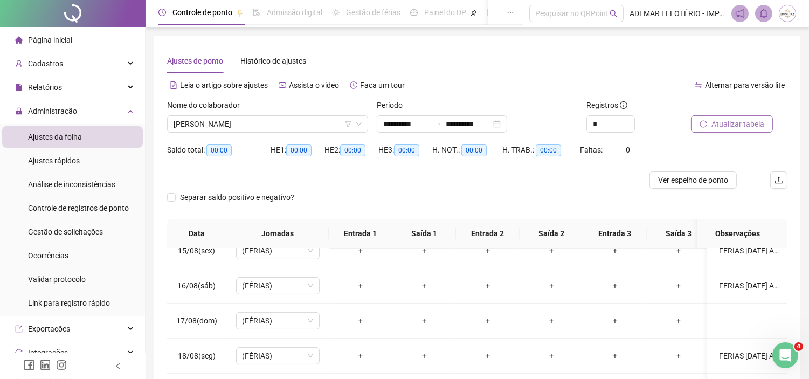
click at [54, 38] on span "Página inicial" at bounding box center [50, 40] width 44 height 9
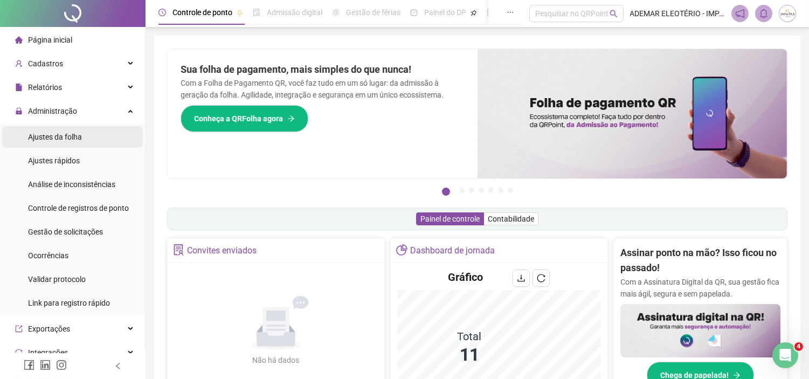
click at [69, 133] on span "Ajustes da folha" at bounding box center [55, 137] width 54 height 9
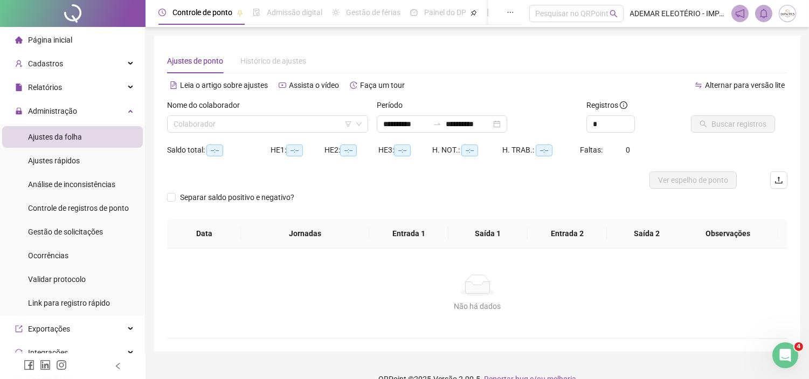
type input "**********"
click at [289, 125] on input "search" at bounding box center [262, 124] width 178 height 16
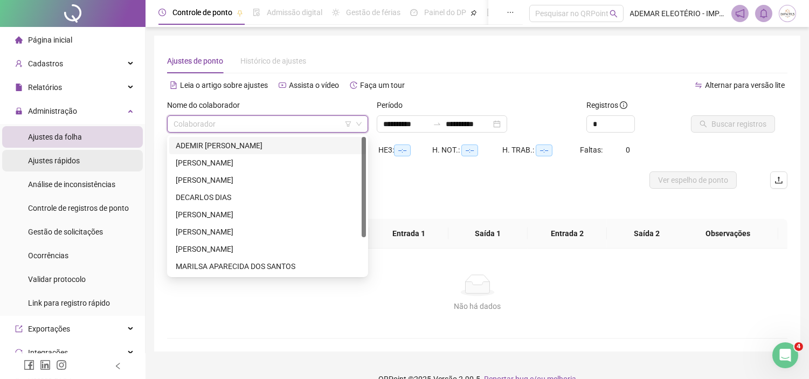
click at [60, 156] on span "Ajustes rápidos" at bounding box center [54, 160] width 52 height 9
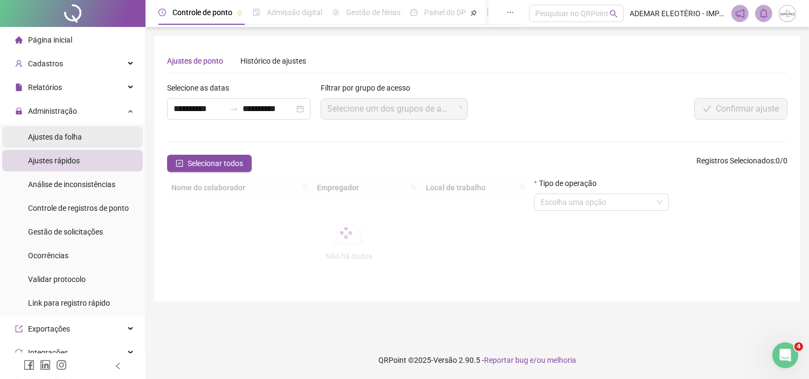
click at [57, 140] on span "Ajustes da folha" at bounding box center [55, 137] width 54 height 9
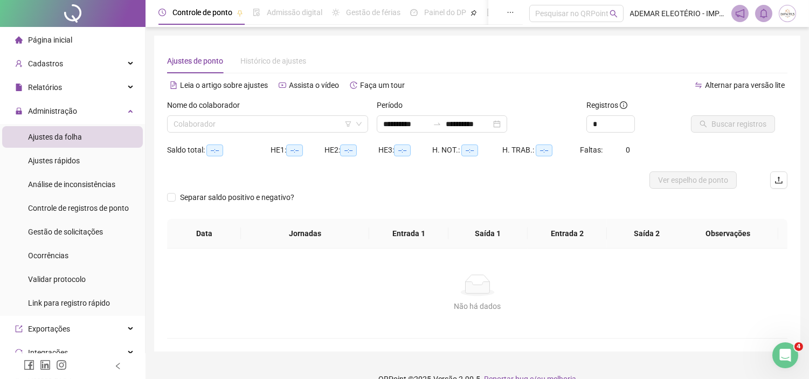
type input "**********"
click at [49, 157] on span "Ajustes rápidos" at bounding box center [54, 160] width 52 height 9
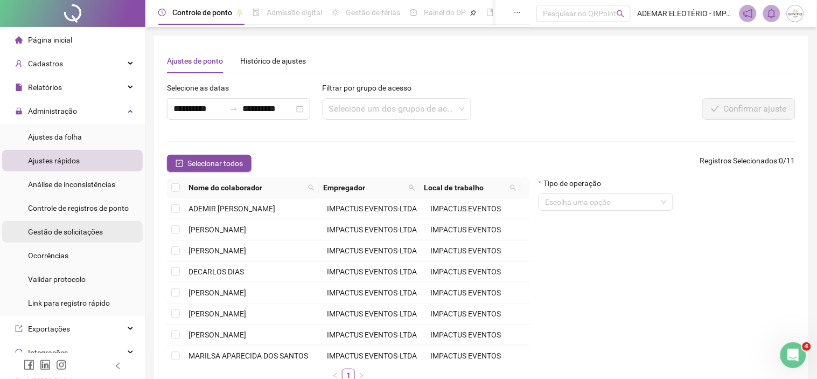
click at [62, 231] on span "Gestão de solicitações" at bounding box center [65, 231] width 75 height 9
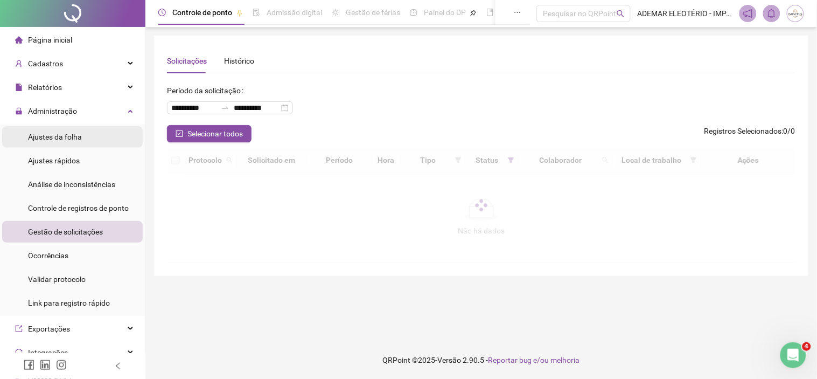
click at [69, 141] on span "Ajustes da folha" at bounding box center [55, 137] width 54 height 9
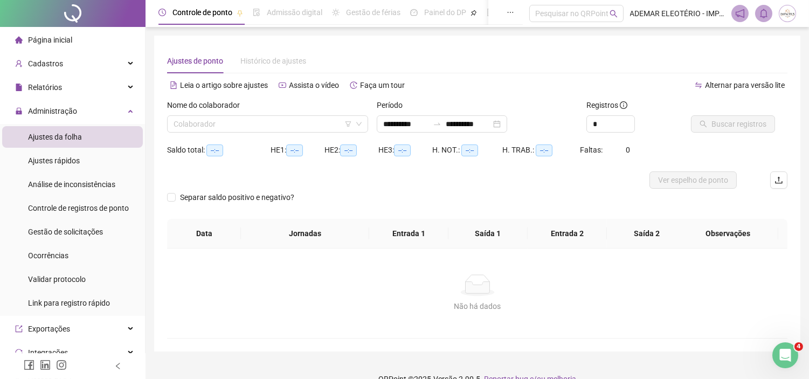
type input "**********"
click at [263, 124] on input "search" at bounding box center [262, 124] width 178 height 16
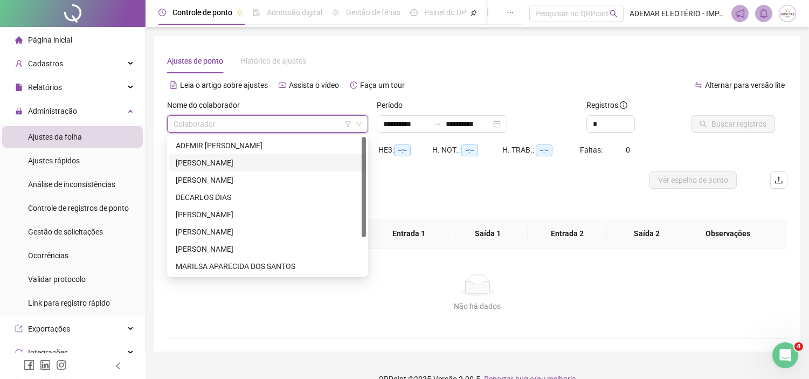
click at [534, 194] on div "Separar saldo positivo e negativo?" at bounding box center [477, 204] width 620 height 30
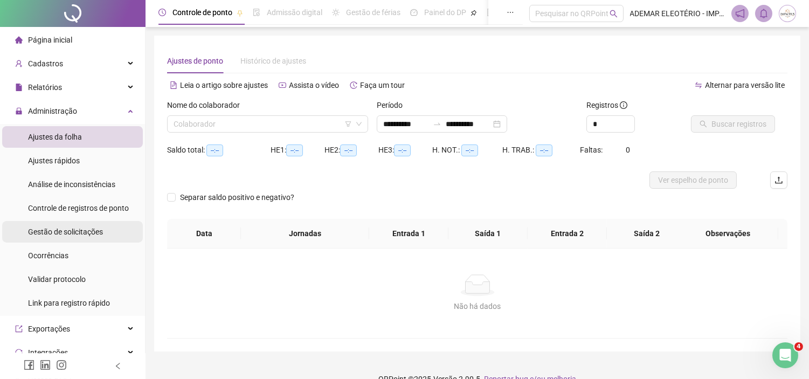
click at [62, 232] on span "Gestão de solicitações" at bounding box center [65, 231] width 75 height 9
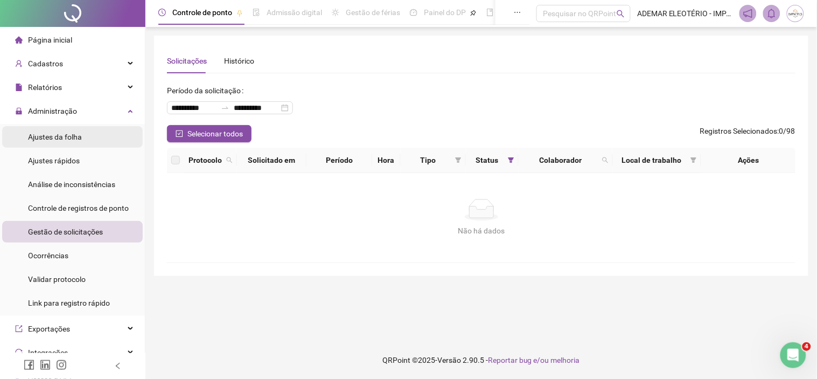
click at [29, 137] on span "Ajustes da folha" at bounding box center [55, 137] width 54 height 9
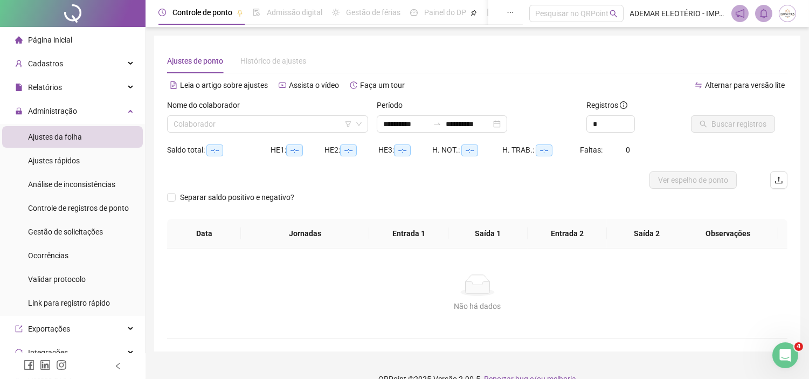
type input "**********"
click at [395, 288] on div "Não há dados" at bounding box center [477, 285] width 594 height 22
click at [632, 208] on div "Separar saldo positivo e negativo?" at bounding box center [477, 204] width 620 height 30
click at [54, 228] on span "Gestão de solicitações" at bounding box center [65, 231] width 75 height 9
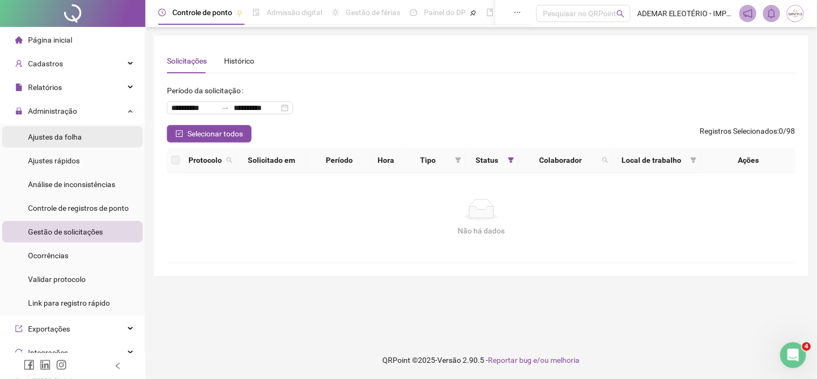
click at [62, 138] on span "Ajustes da folha" at bounding box center [55, 137] width 54 height 9
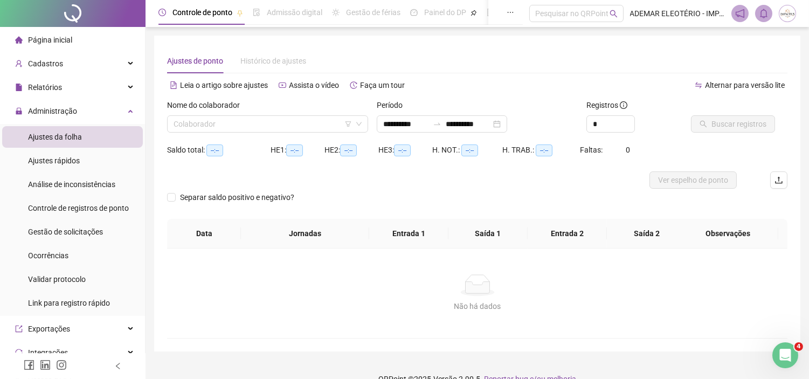
type input "**********"
